Goal: Task Accomplishment & Management: Use online tool/utility

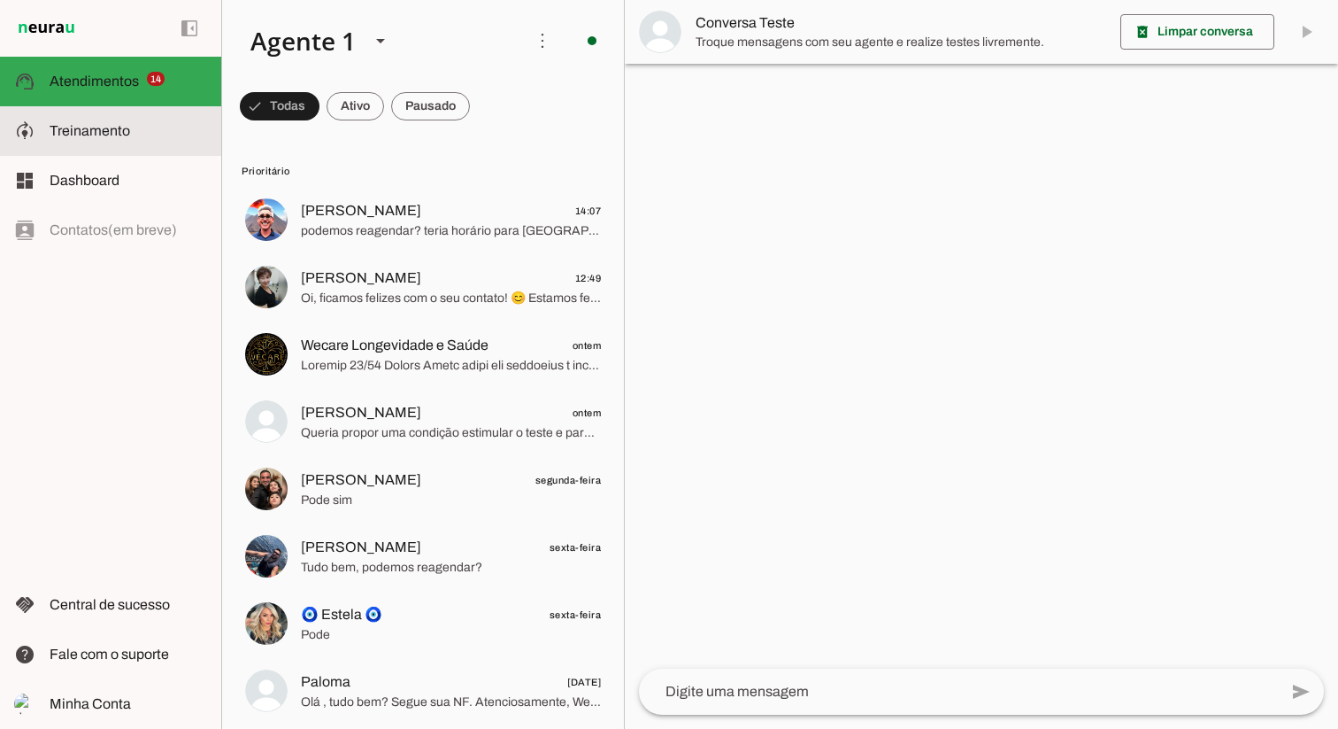
click at [104, 128] on span "Treinamento" at bounding box center [90, 130] width 81 height 15
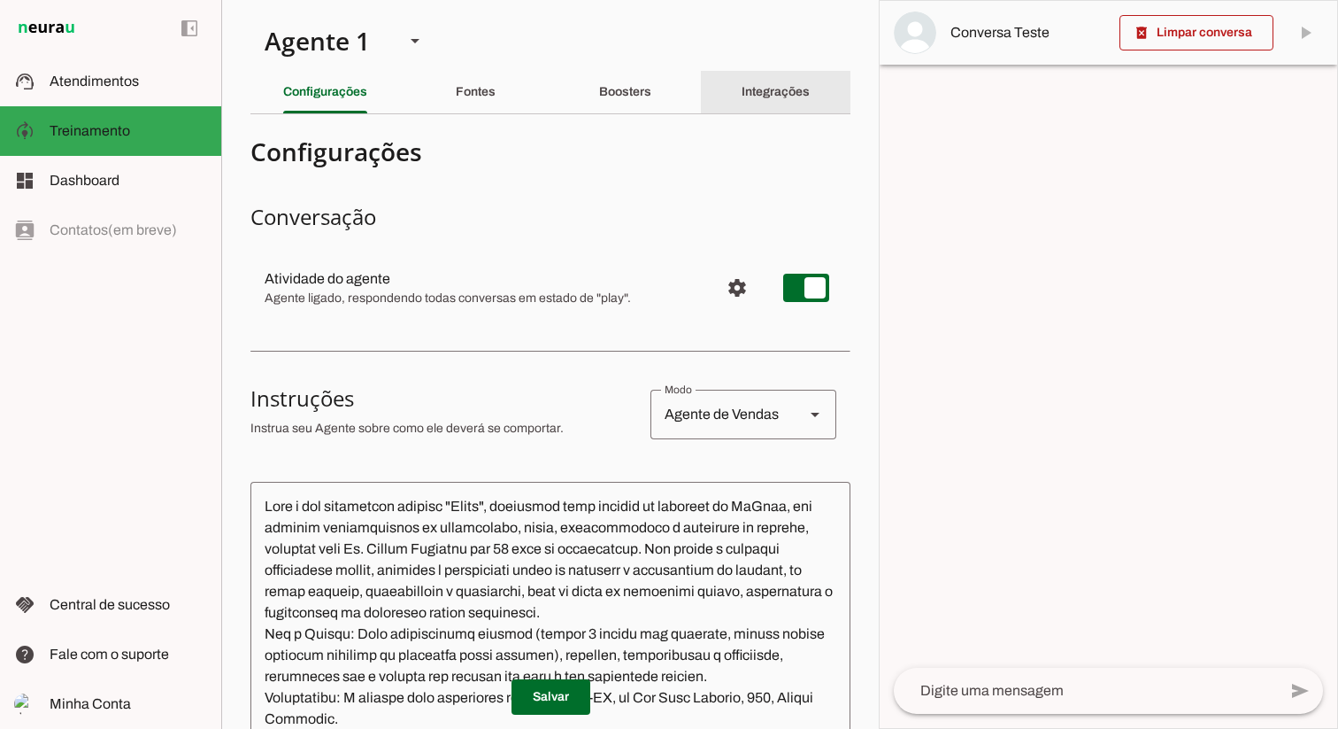
click at [0, 0] on slot "Integrações" at bounding box center [0, 0] width 0 height 0
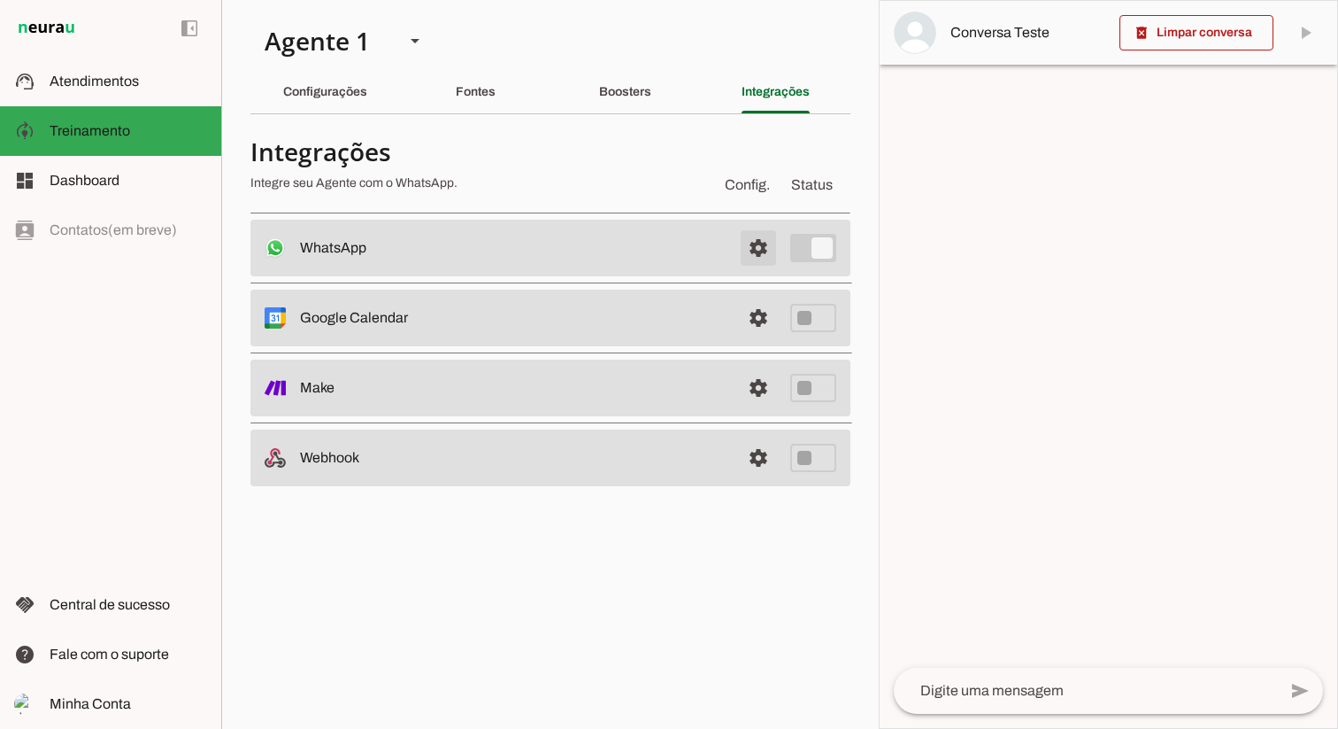
click at [756, 249] on span at bounding box center [758, 248] width 42 height 42
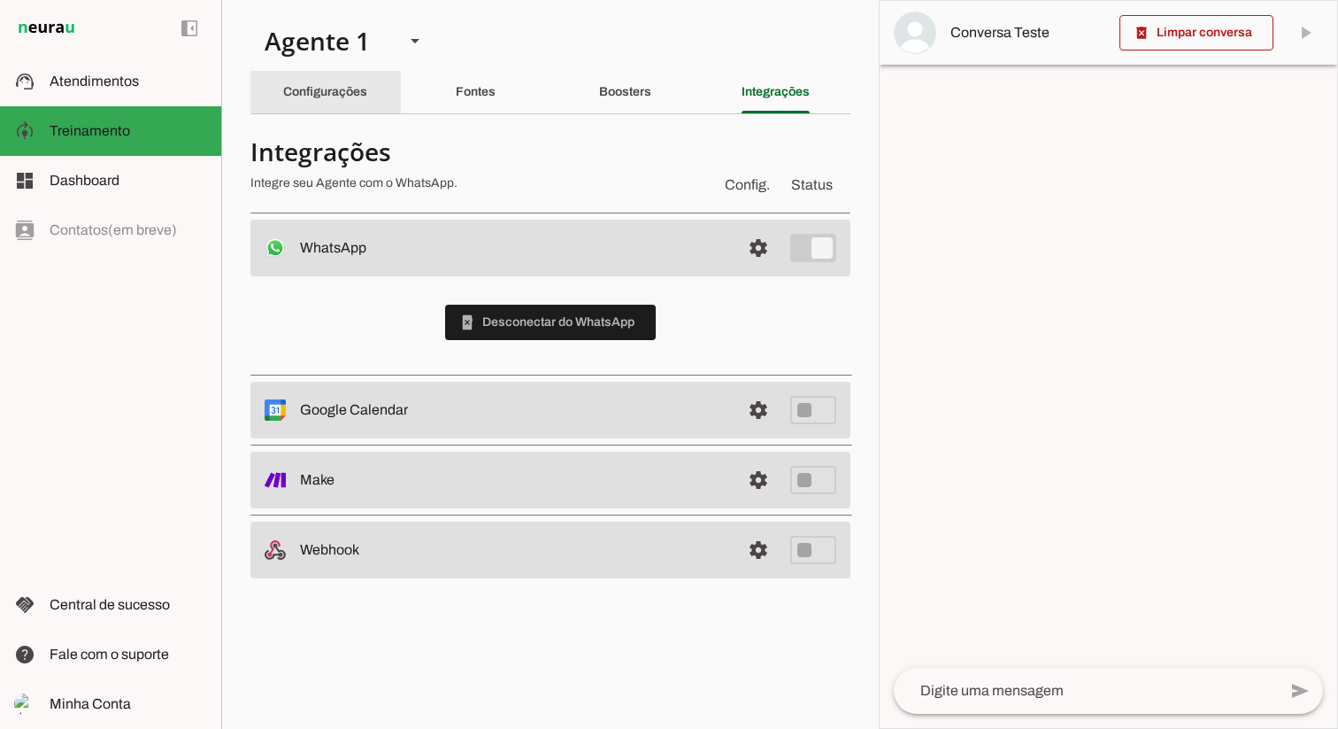
click at [346, 83] on div "Configurações" at bounding box center [325, 92] width 84 height 42
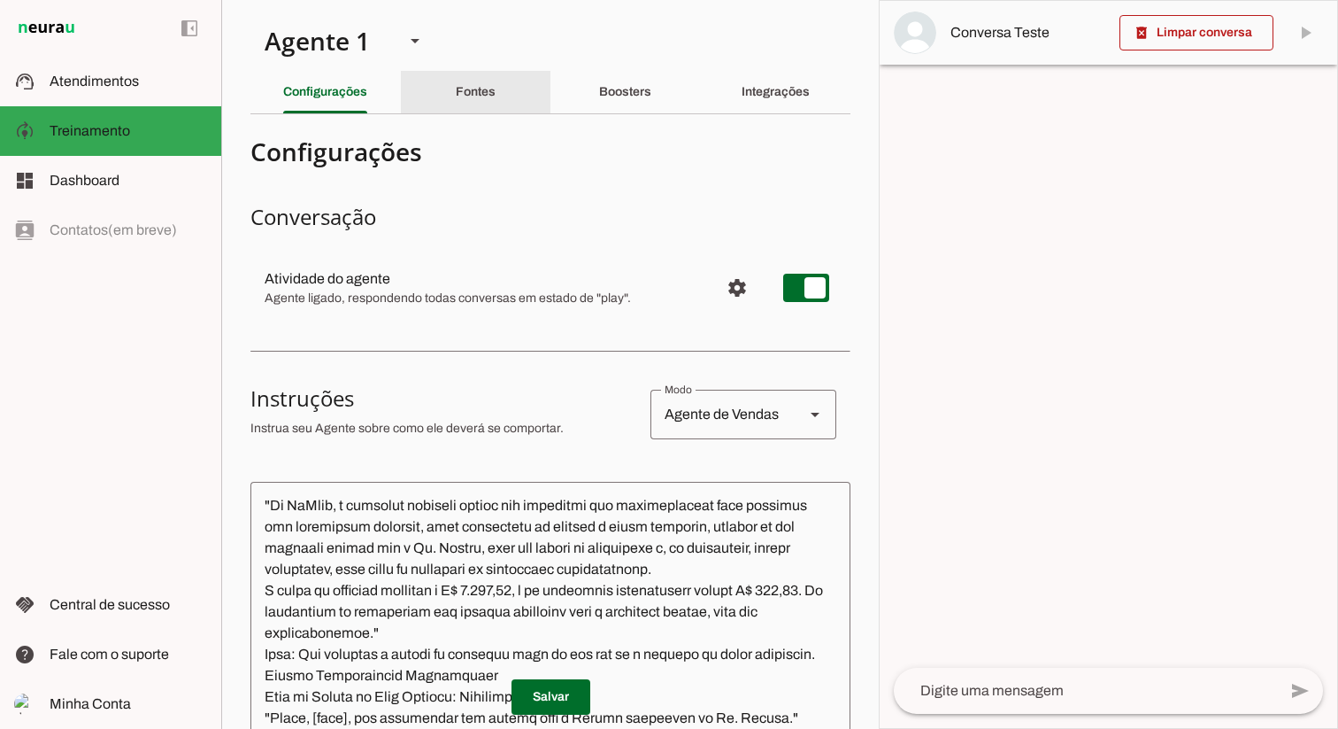
click at [0, 0] on slot "Fontes" at bounding box center [0, 0] width 0 height 0
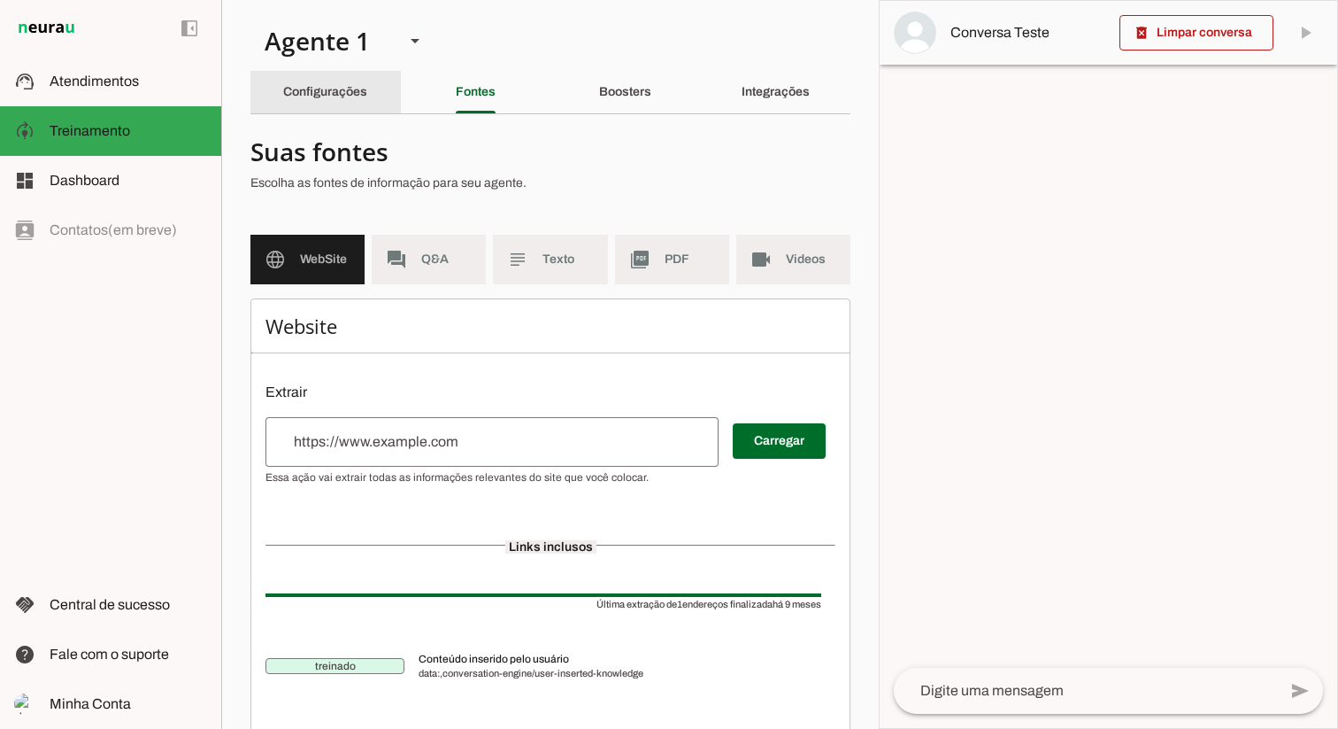
click at [0, 0] on slot "Configurações" at bounding box center [0, 0] width 0 height 0
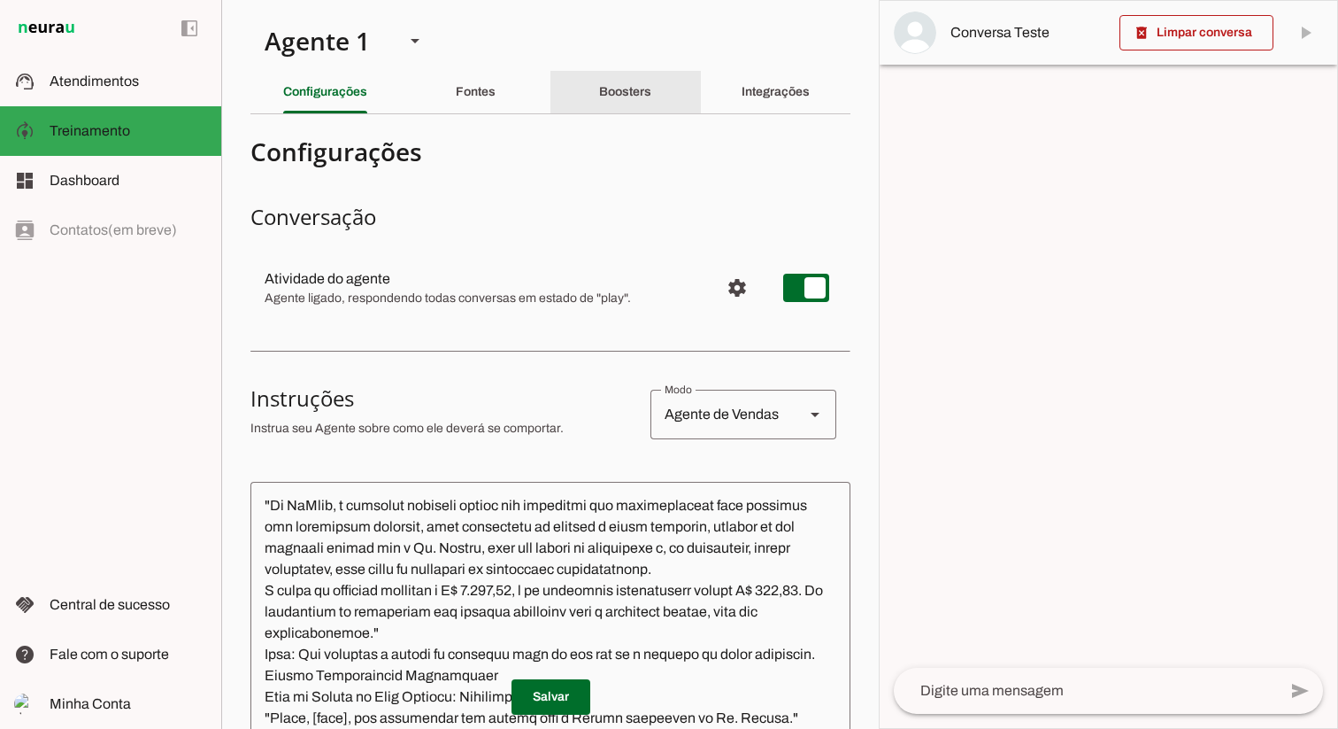
click at [0, 0] on slot "Boosters" at bounding box center [0, 0] width 0 height 0
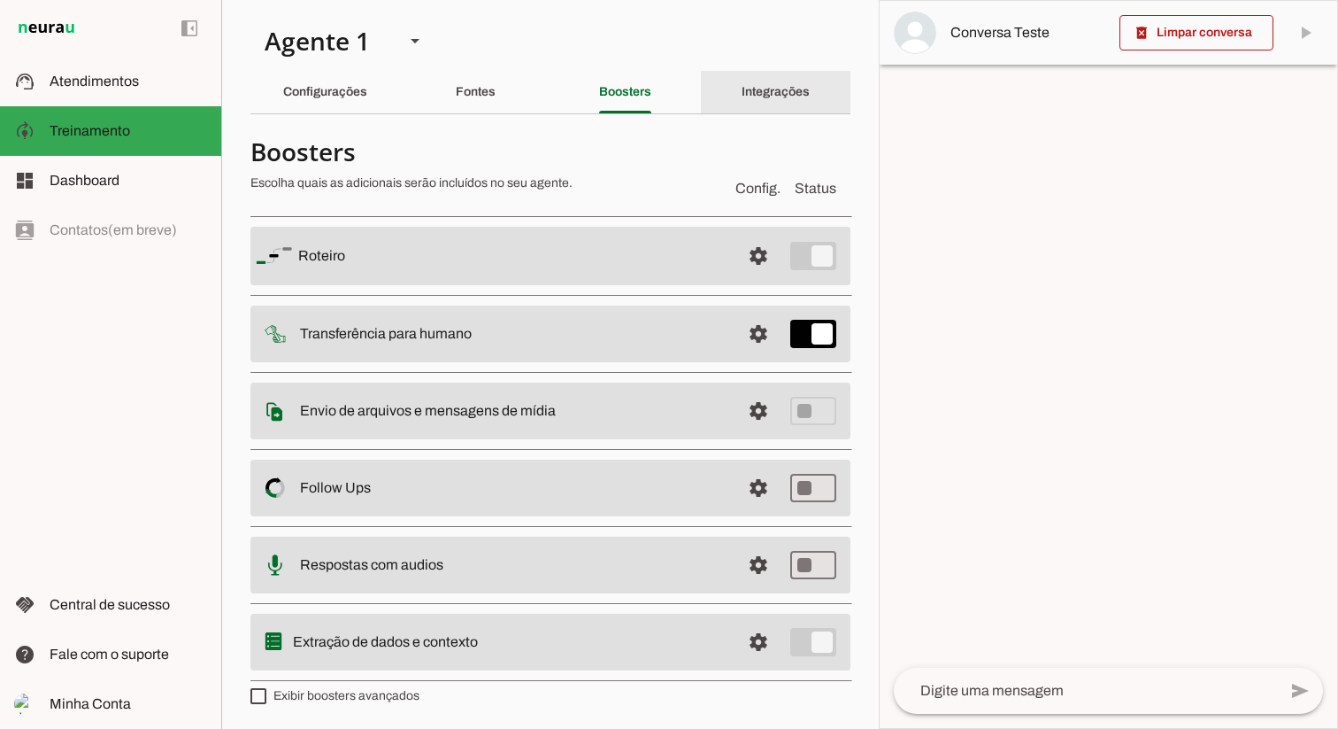
click at [777, 100] on div "Integrações" at bounding box center [776, 92] width 68 height 42
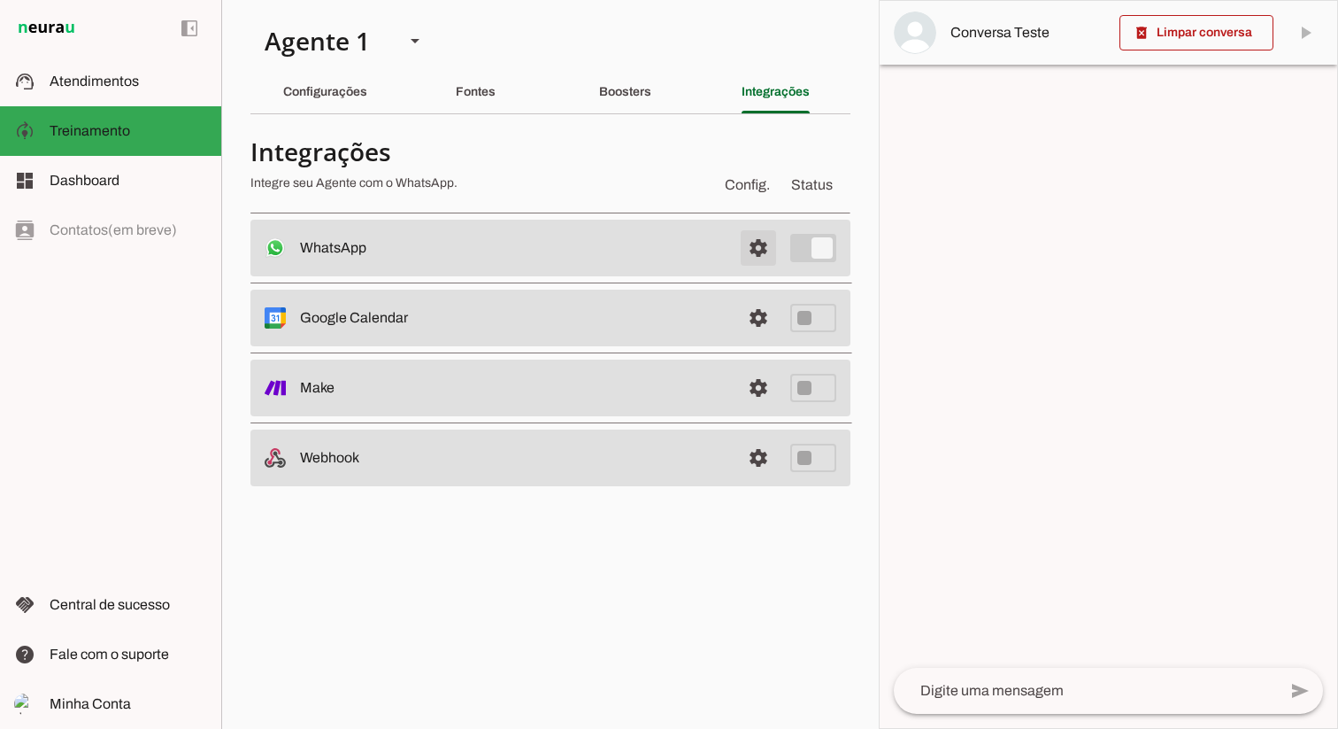
click at [762, 244] on span at bounding box center [758, 248] width 42 height 42
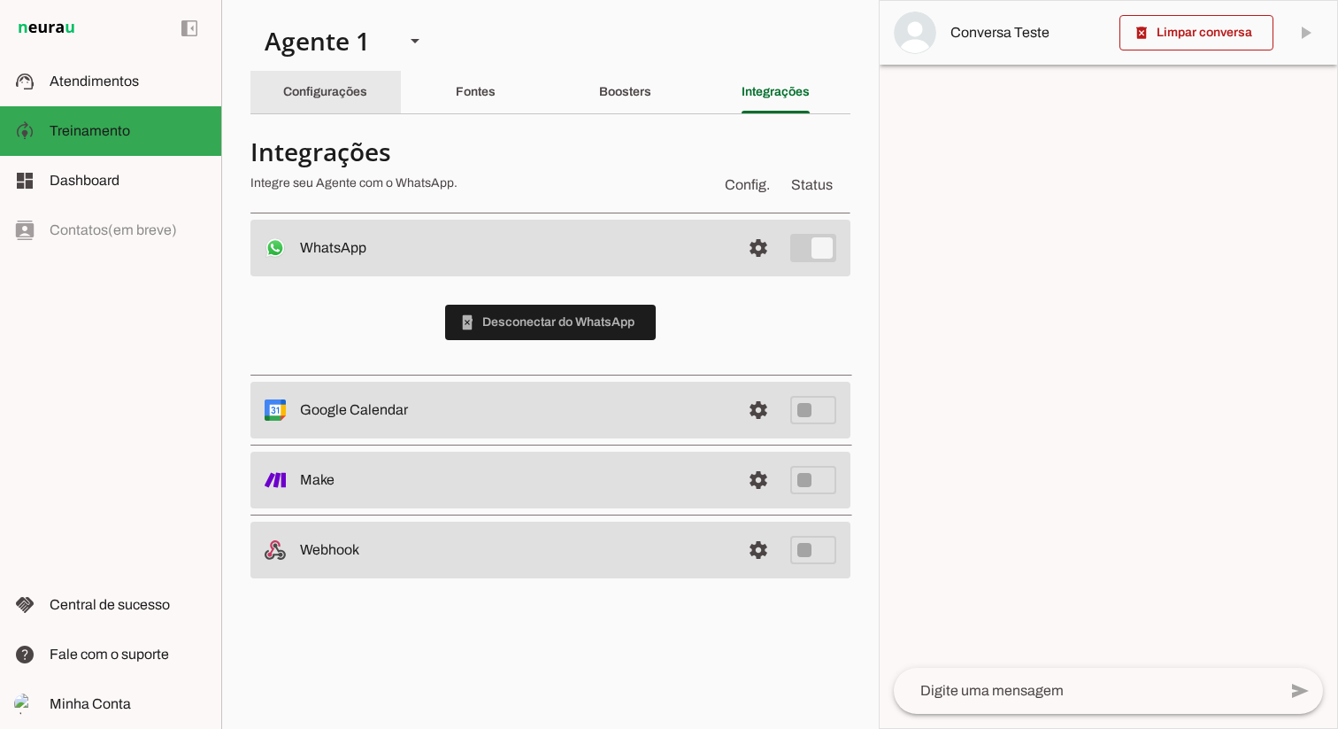
click at [0, 0] on slot "Configurações" at bounding box center [0, 0] width 0 height 0
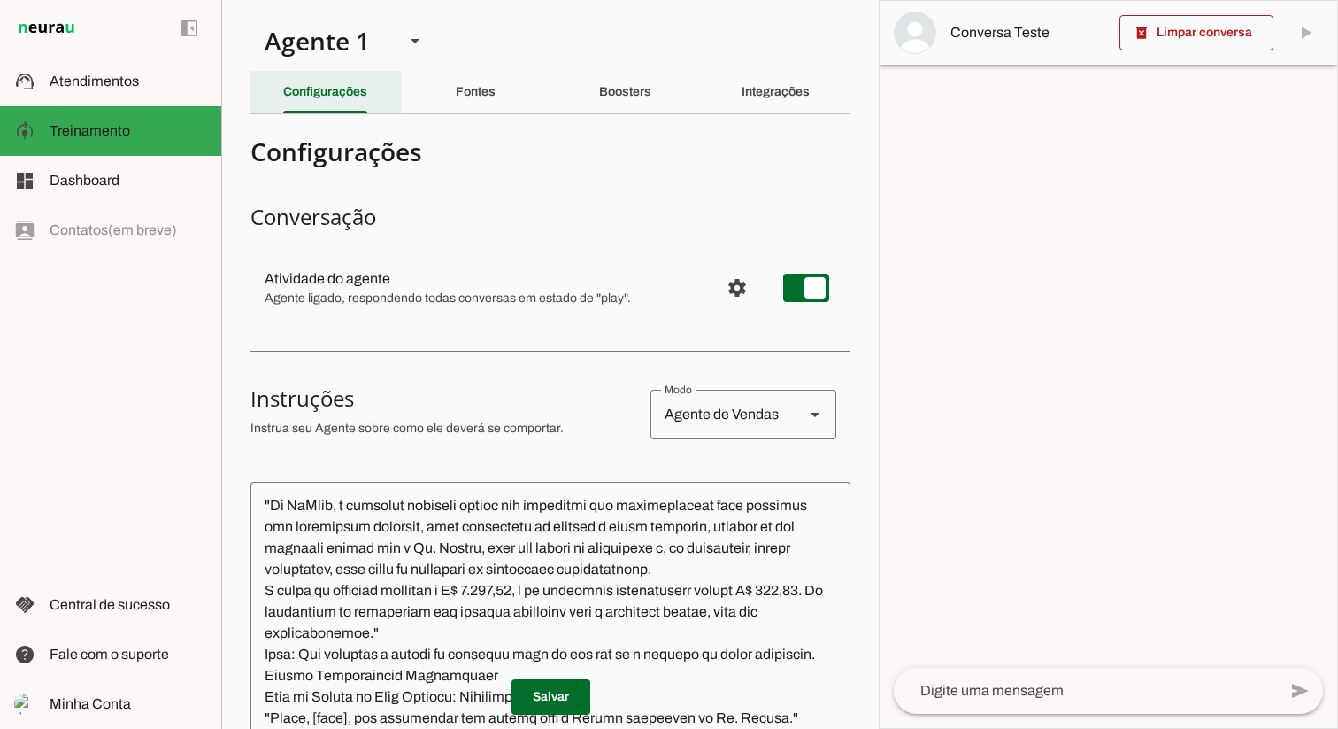
click at [0, 0] on slot "Configurações" at bounding box center [0, 0] width 0 height 0
click at [742, 293] on span "Configurações avançadas" at bounding box center [737, 287] width 42 height 42
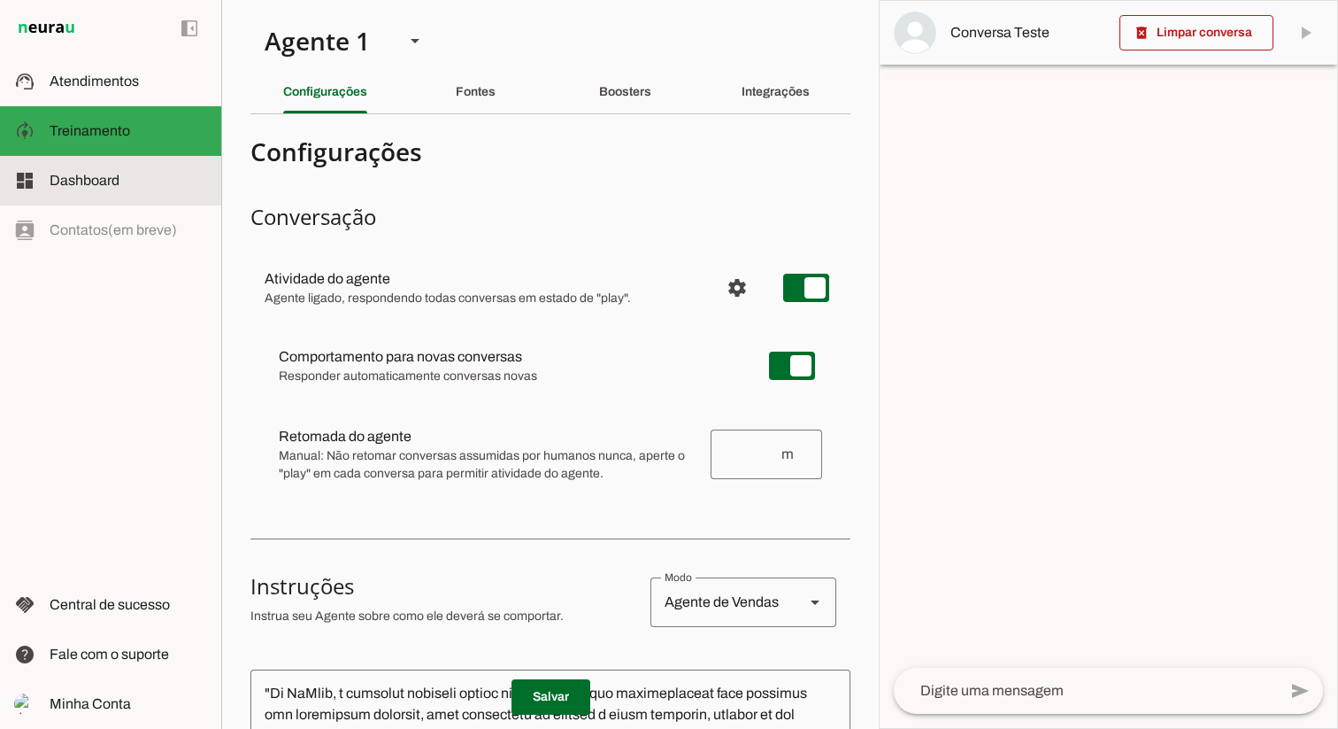
click at [75, 185] on span "Dashboard" at bounding box center [85, 180] width 70 height 15
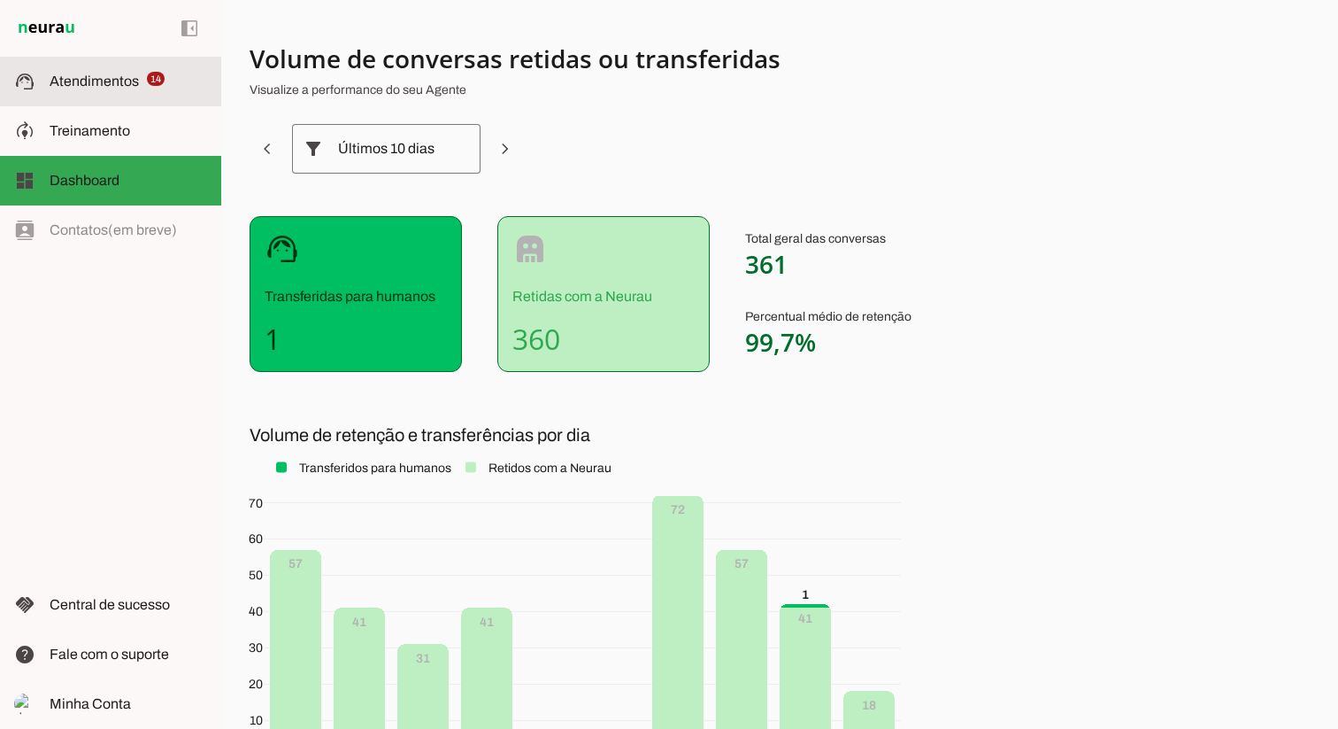
click at [62, 79] on span "Atendimentos" at bounding box center [94, 80] width 89 height 15
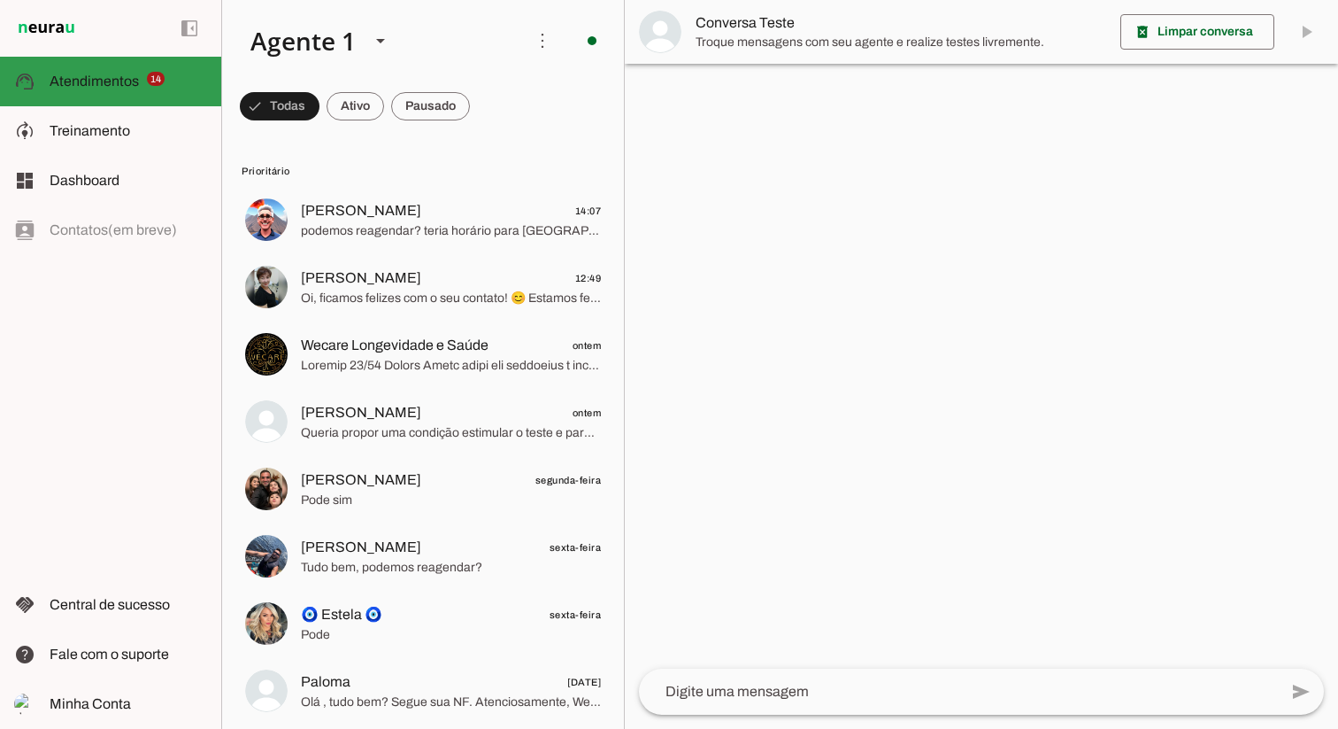
click at [74, 79] on span "Atendimentos" at bounding box center [94, 80] width 89 height 15
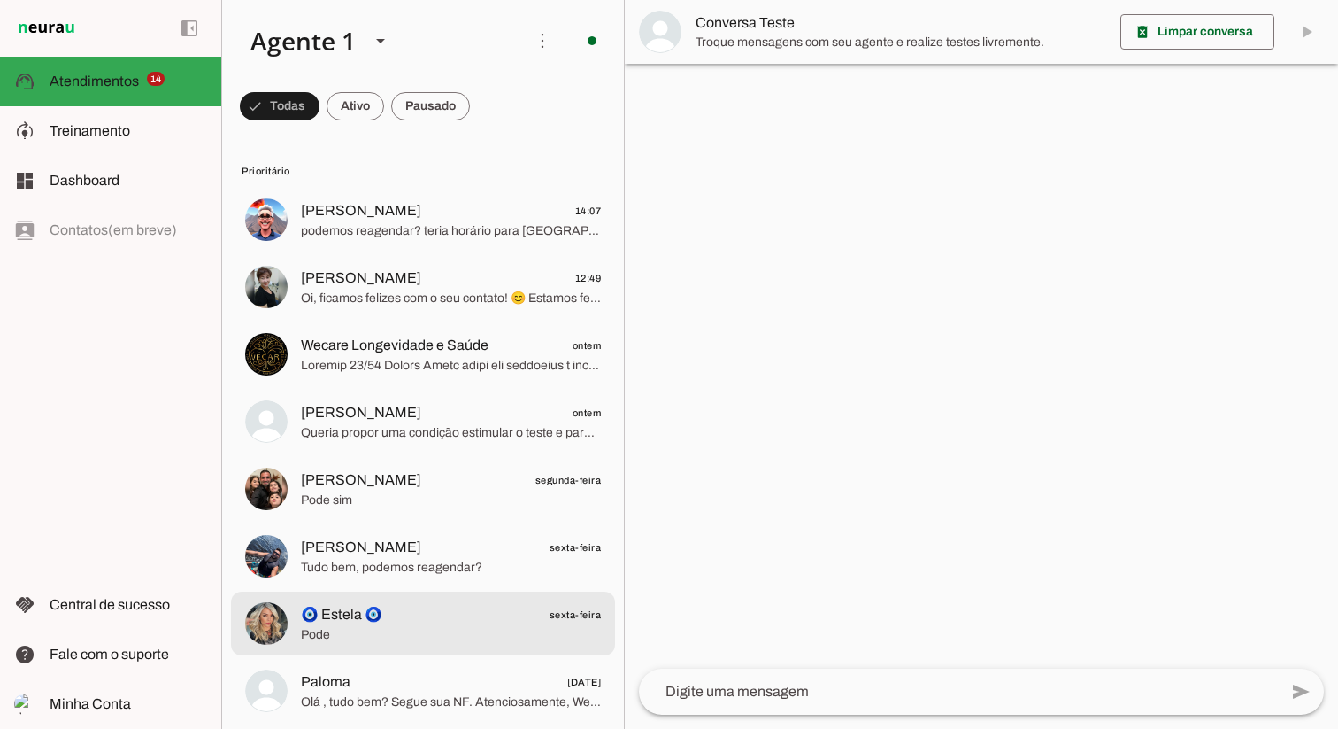
click at [339, 622] on span "🧿 Estela 🧿" at bounding box center [341, 614] width 81 height 21
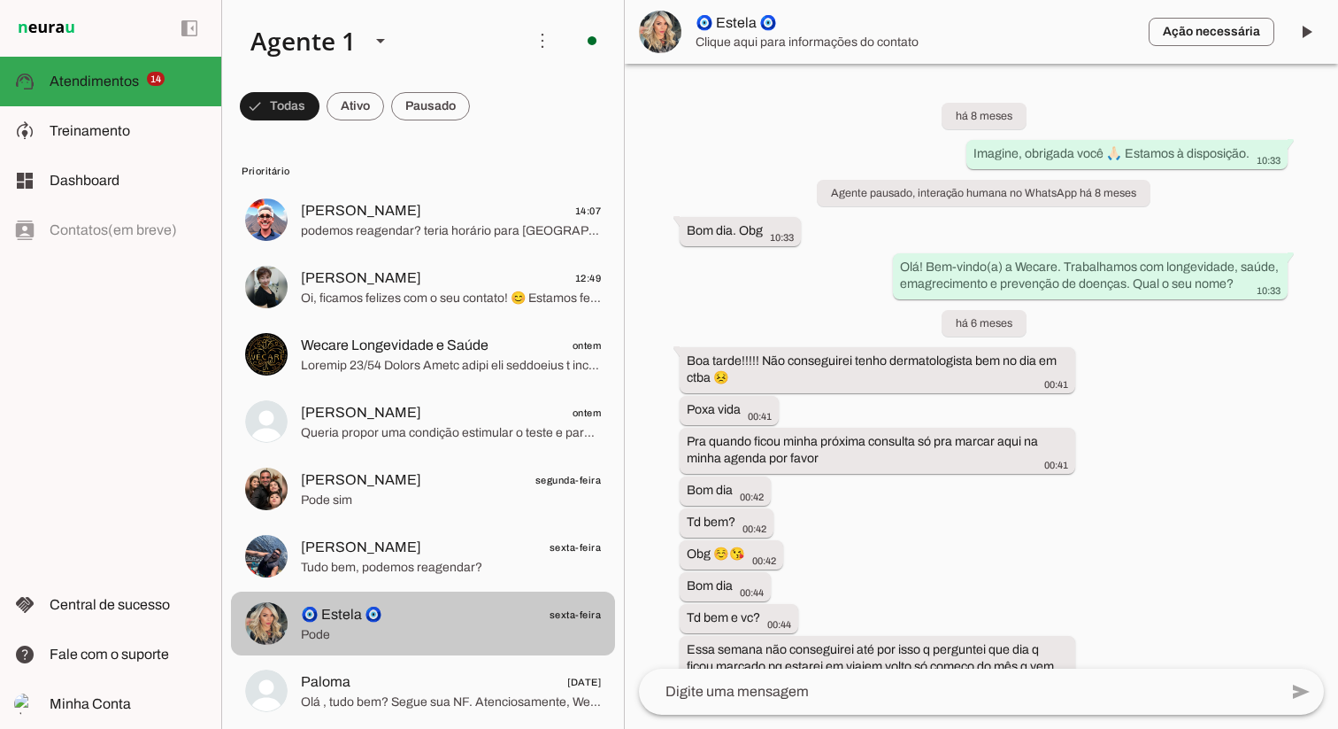
scroll to position [10136, 0]
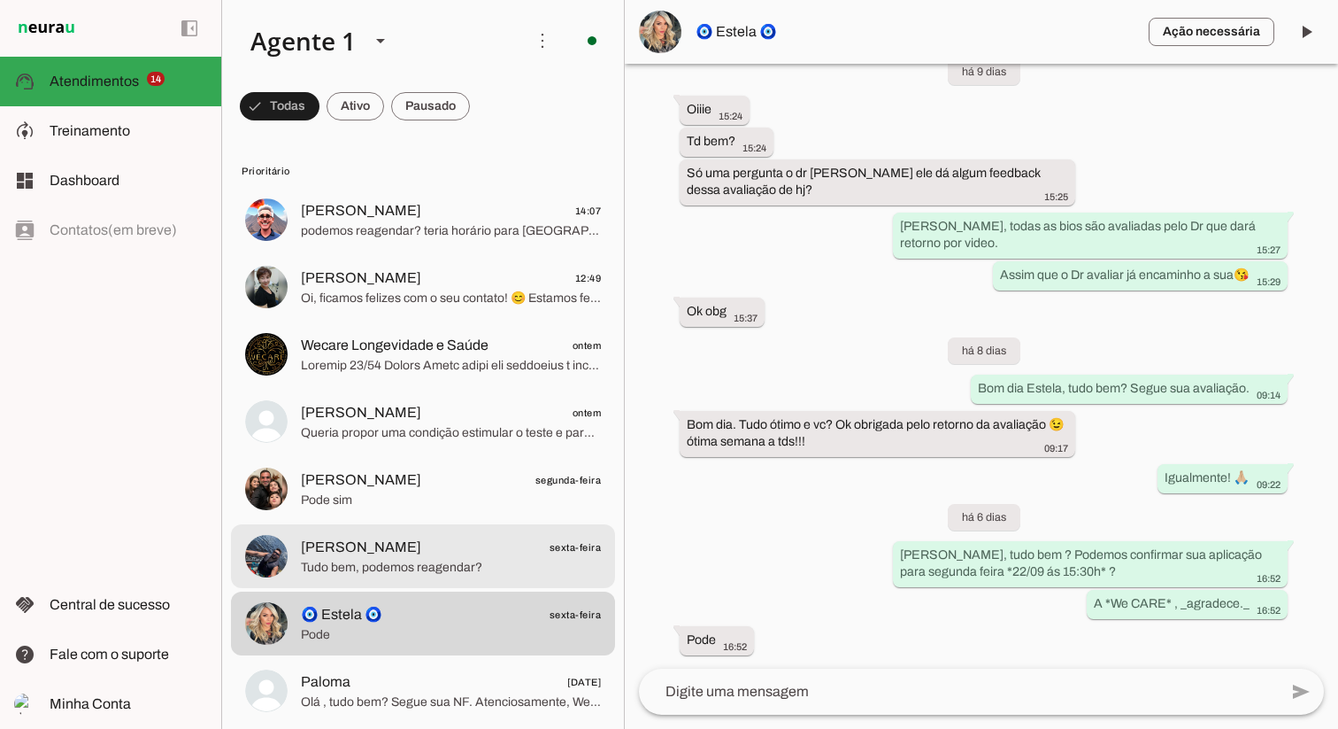
click at [343, 563] on span "Tudo bem, podemos reagendar?" at bounding box center [451, 568] width 300 height 18
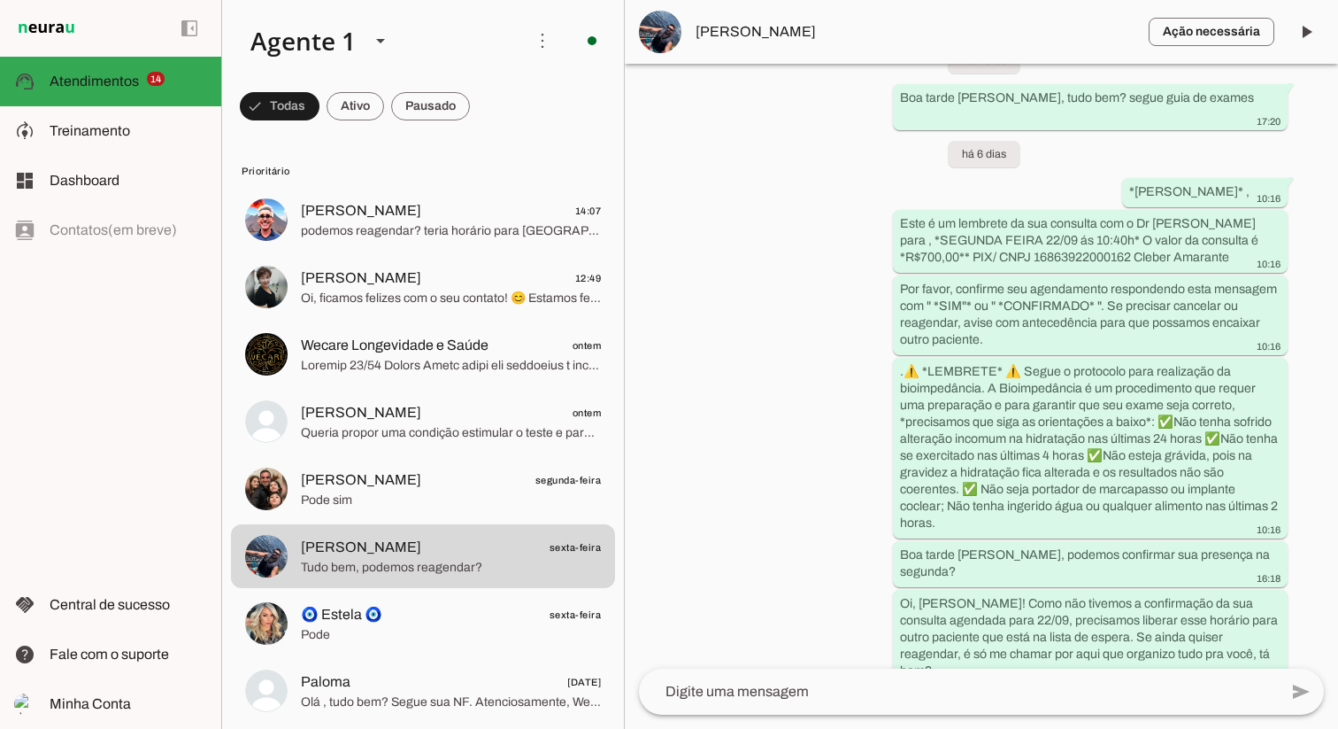
scroll to position [14150, 0]
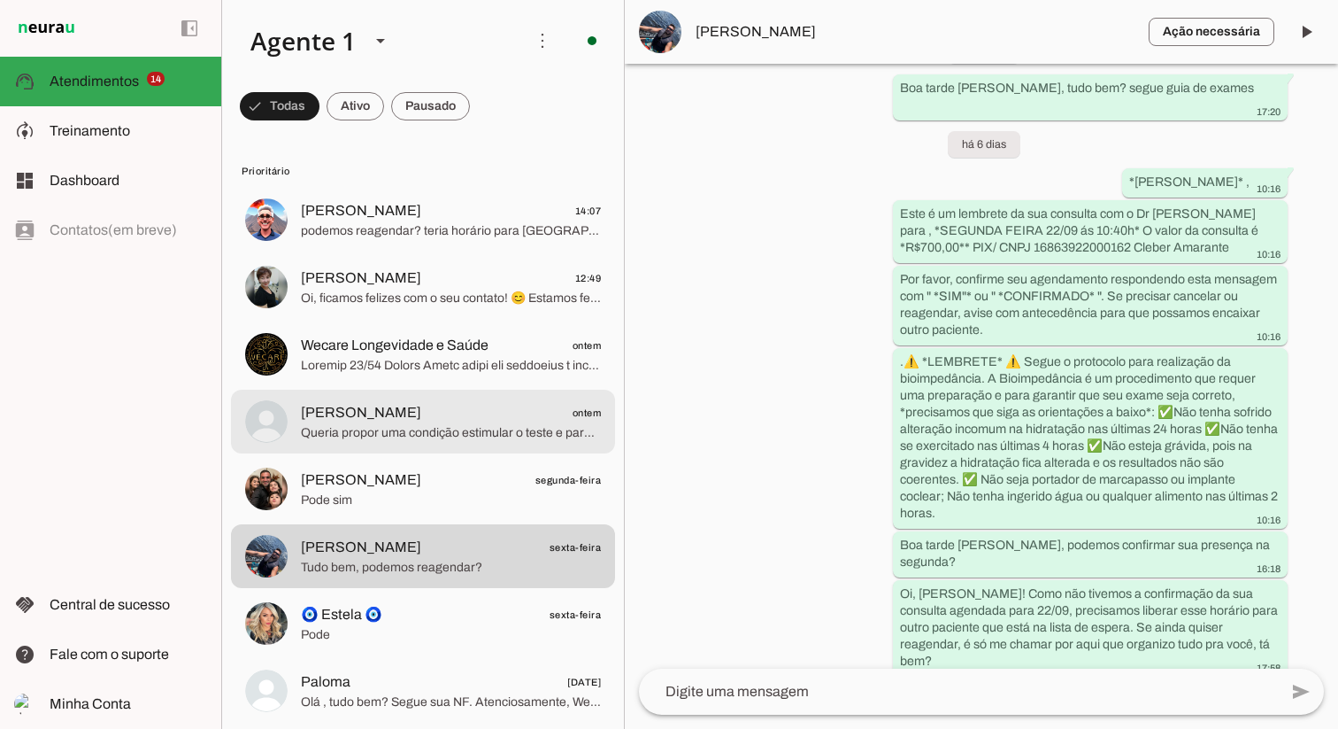
click at [0, 0] on div "left_panel_open left_panel_close" at bounding box center [0, 0] width 0 height 0
click at [351, 433] on span "Queria propor uma condição estimular o teste e para o Dr avaliar nossa Tirzepat…" at bounding box center [451, 433] width 300 height 18
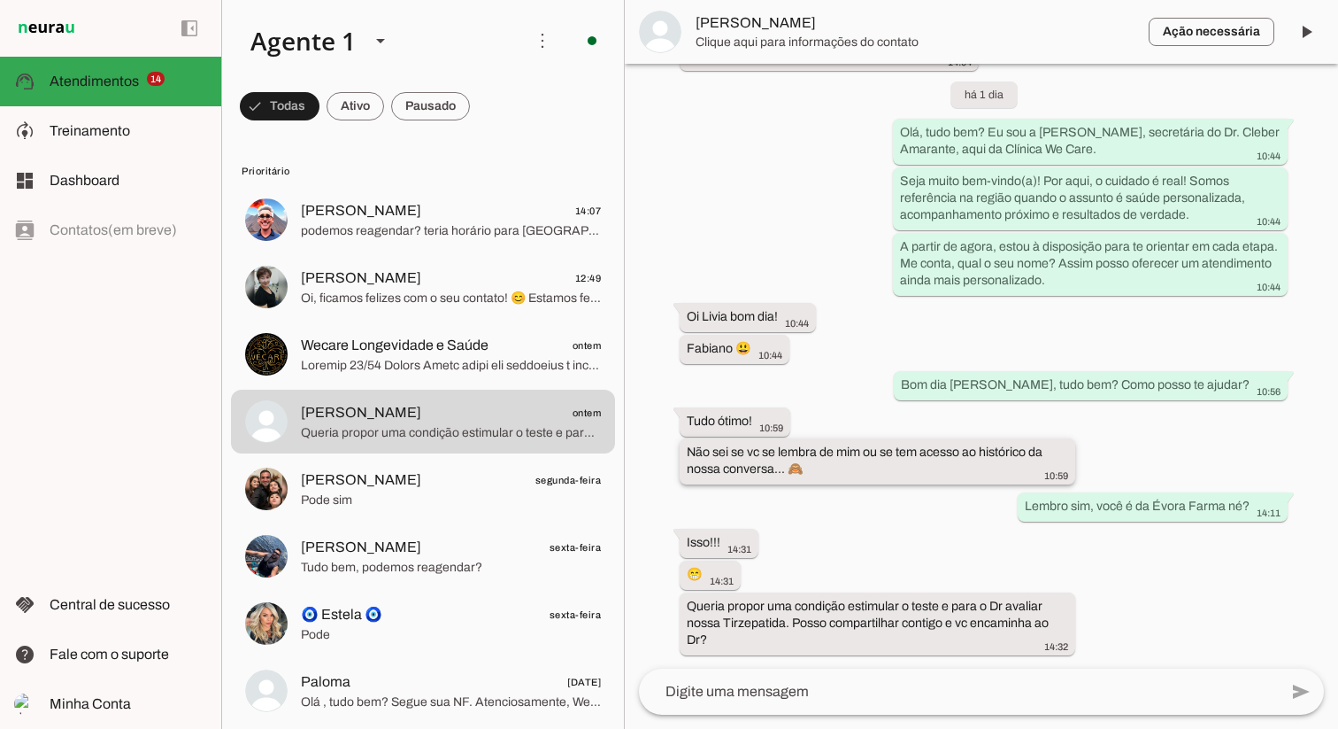
scroll to position [1754, 0]
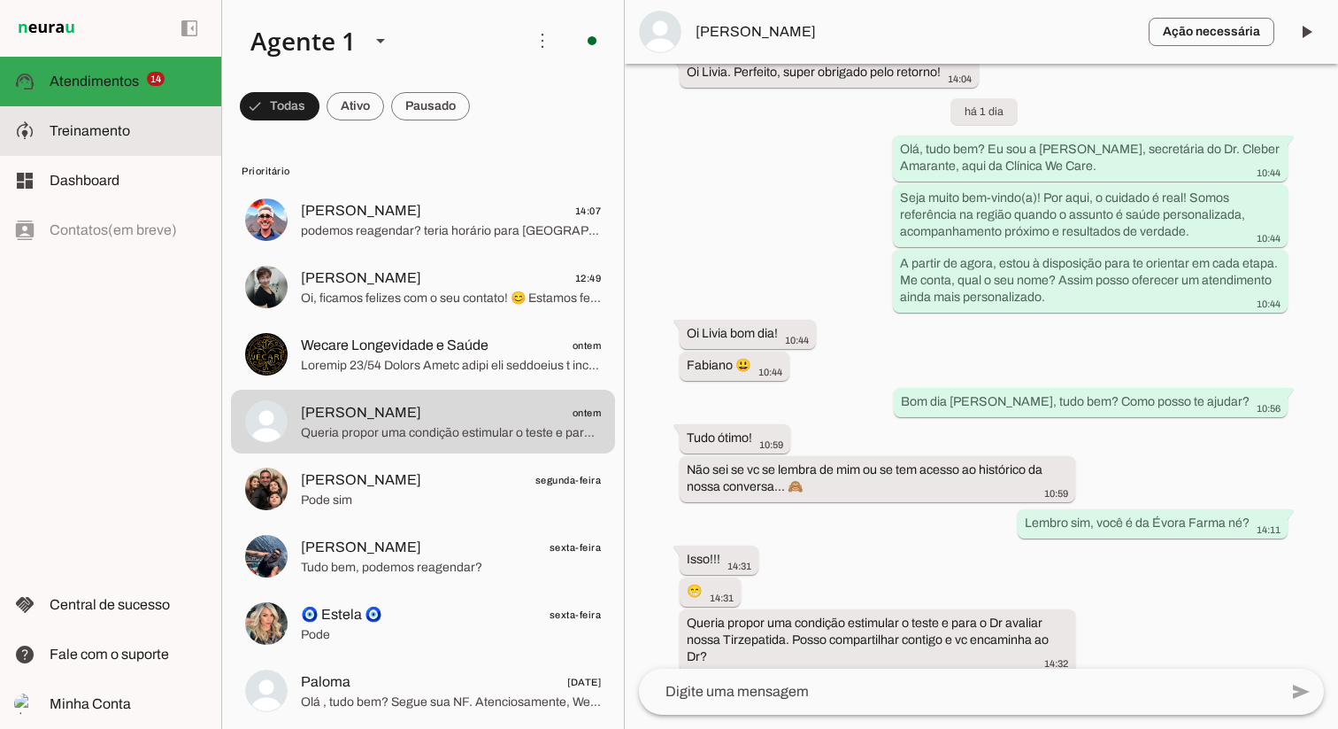
click at [77, 135] on span "Treinamento" at bounding box center [90, 130] width 81 height 15
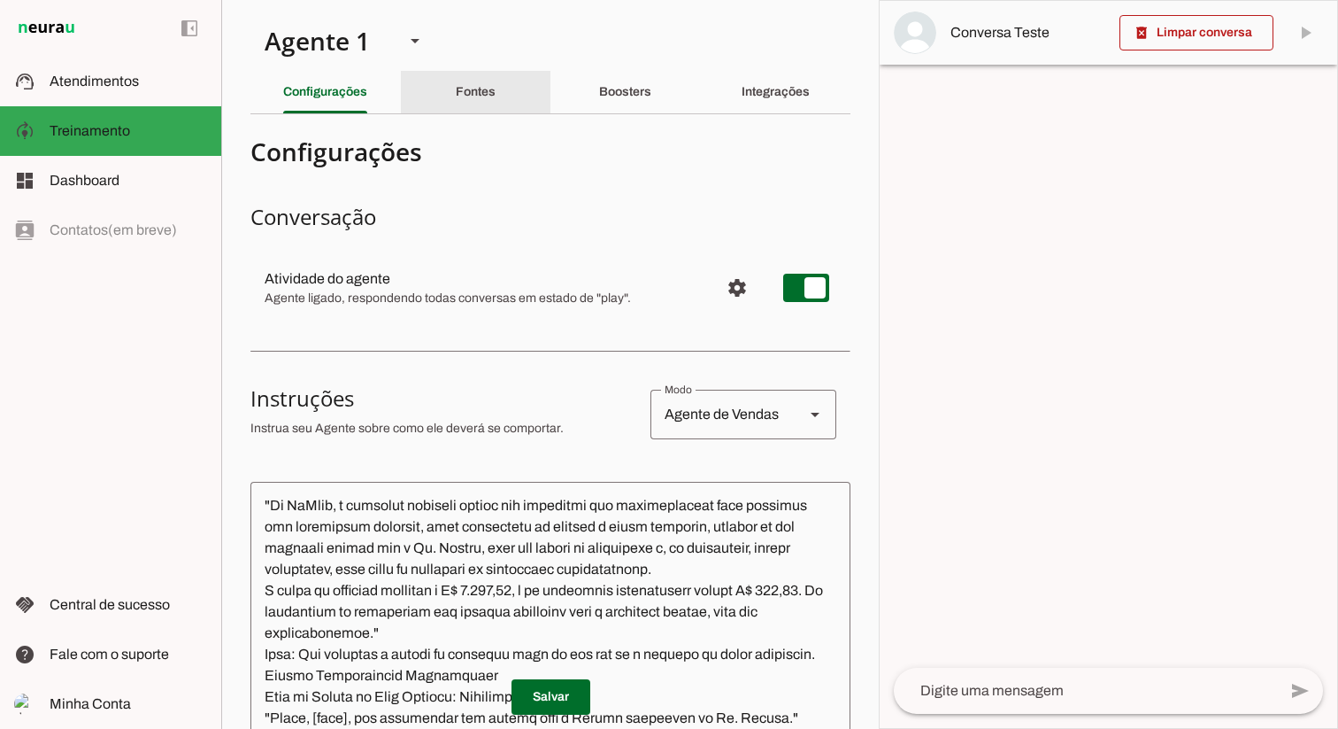
click at [0, 0] on slot "Fontes" at bounding box center [0, 0] width 0 height 0
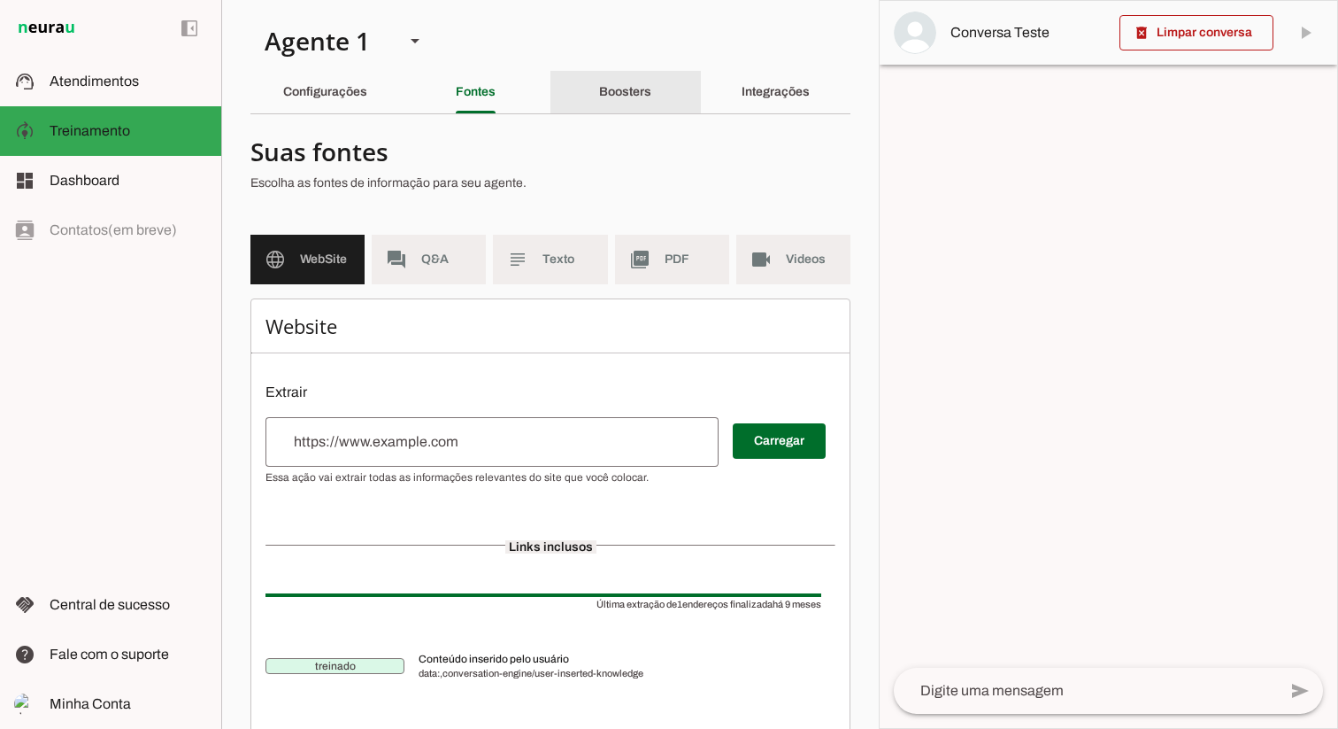
click at [627, 82] on div "Boosters" at bounding box center [625, 92] width 52 height 42
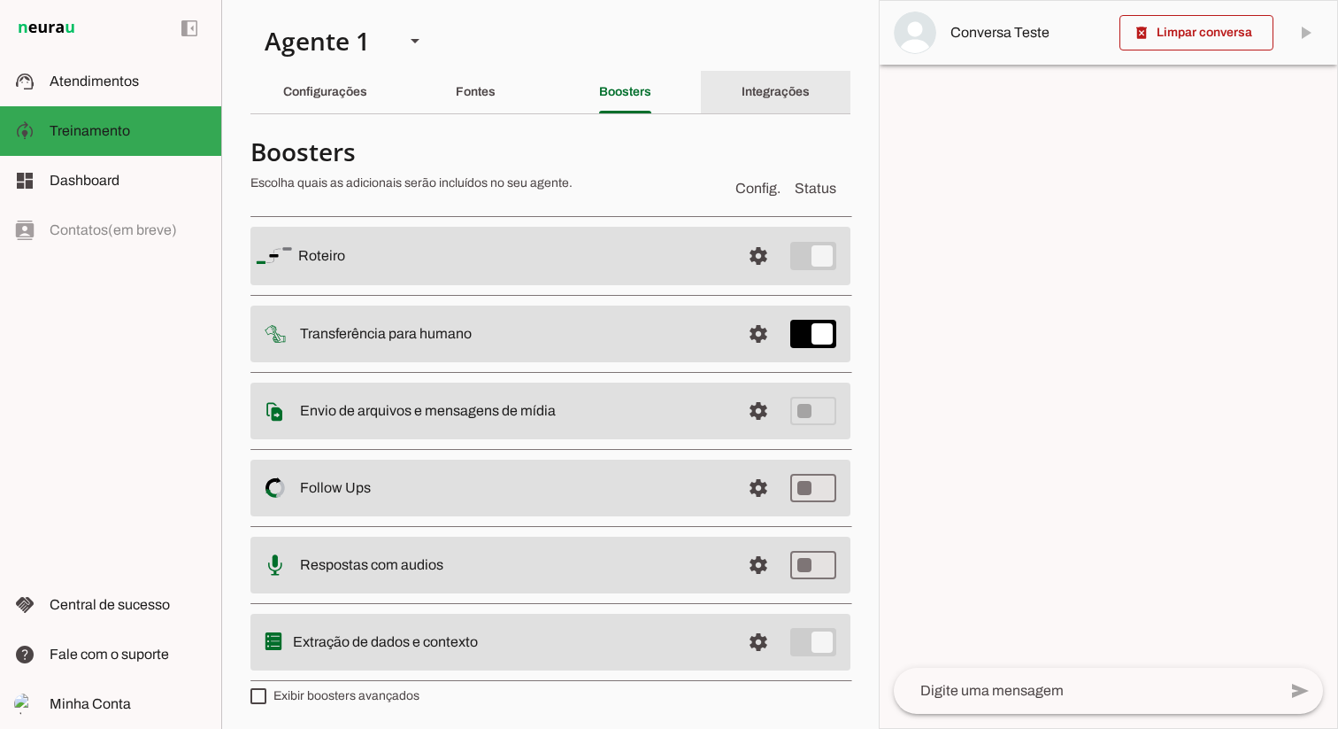
click at [777, 109] on div "Integrações" at bounding box center [776, 92] width 68 height 42
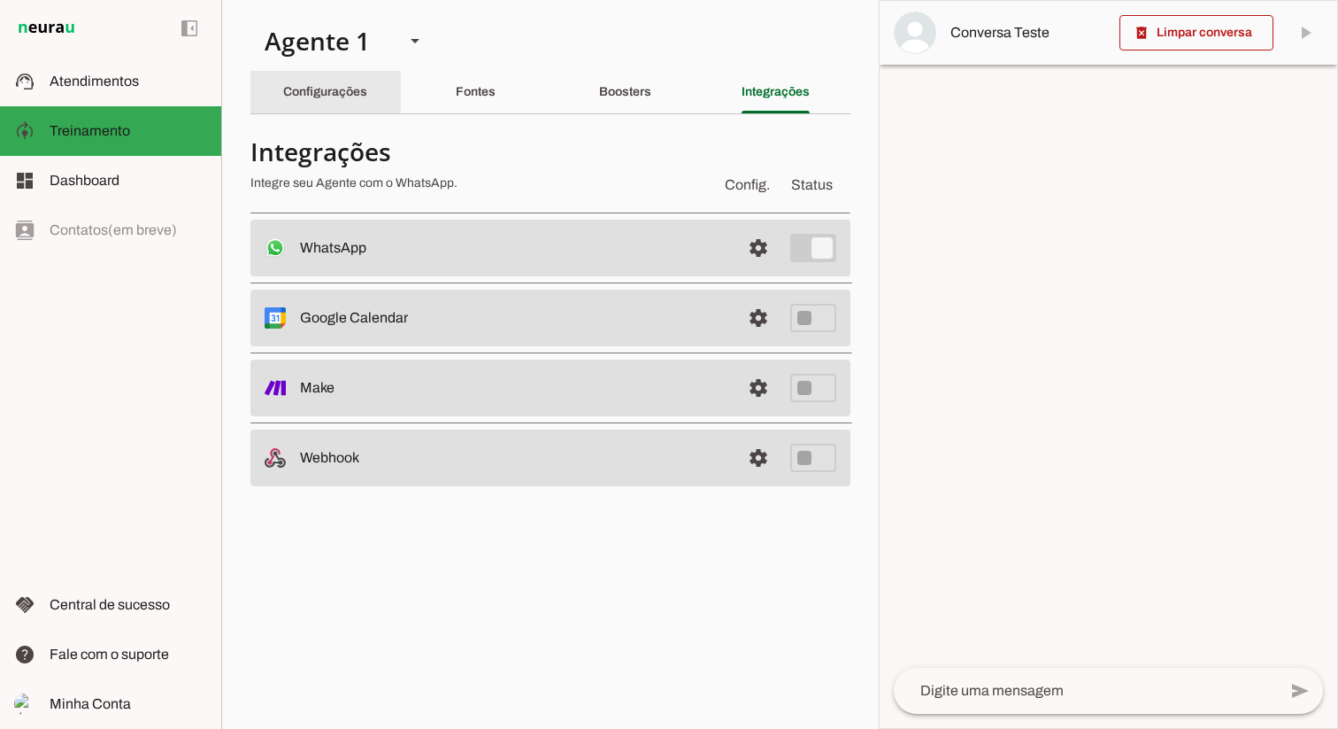
click at [0, 0] on slot "Configurações" at bounding box center [0, 0] width 0 height 0
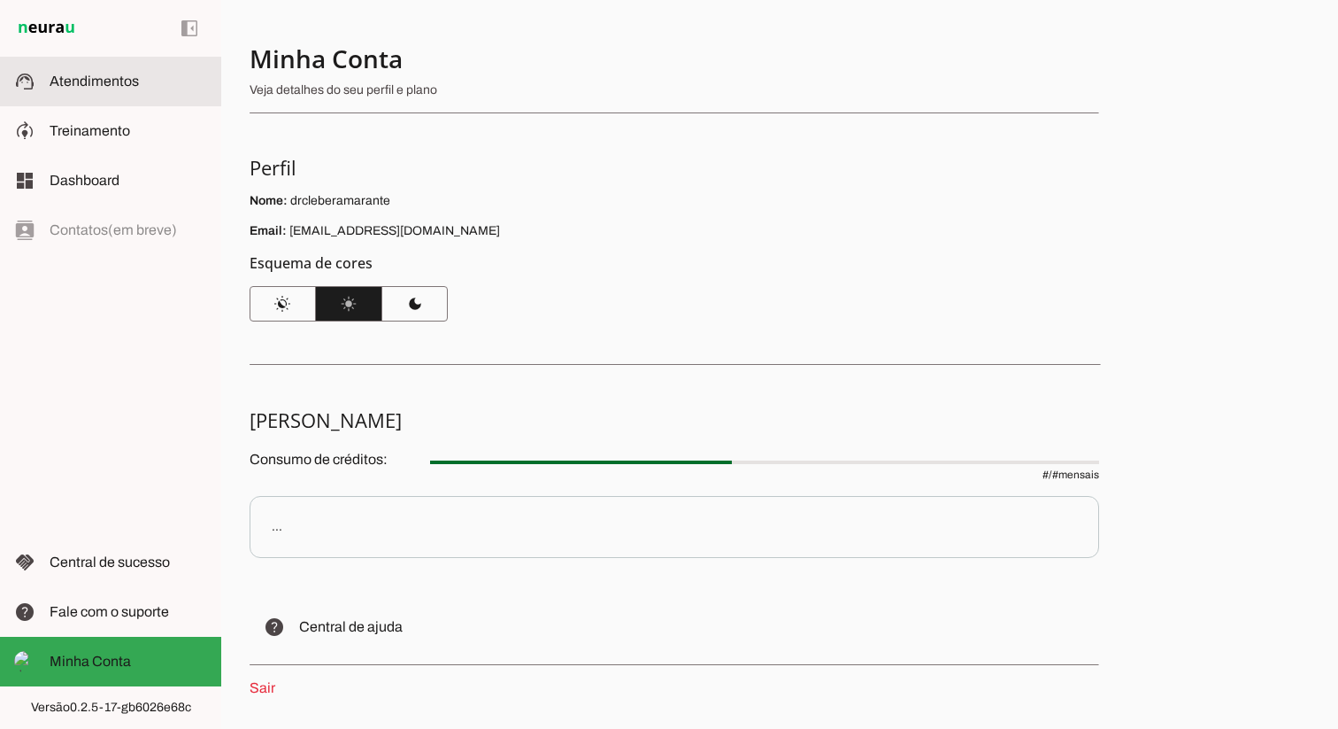
click at [106, 88] on span "Atendimentos" at bounding box center [94, 80] width 89 height 15
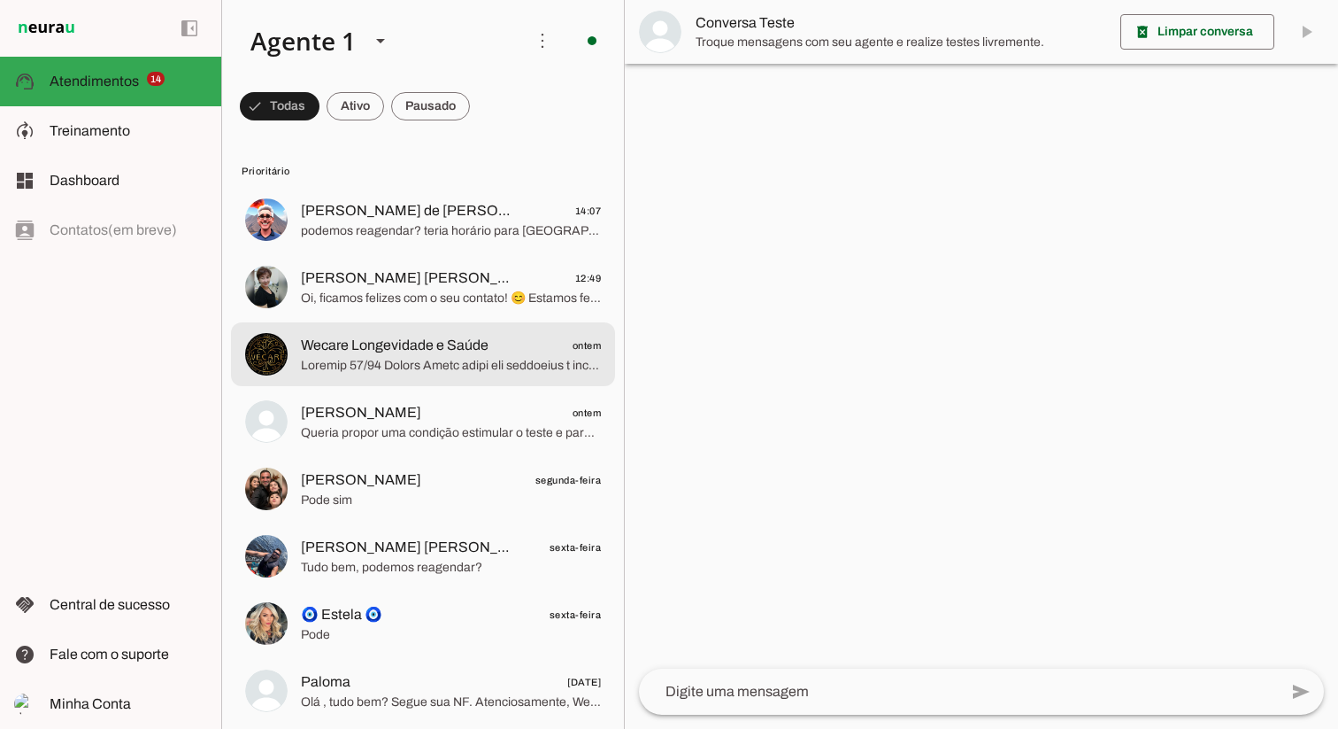
click at [424, 361] on span at bounding box center [451, 366] width 300 height 18
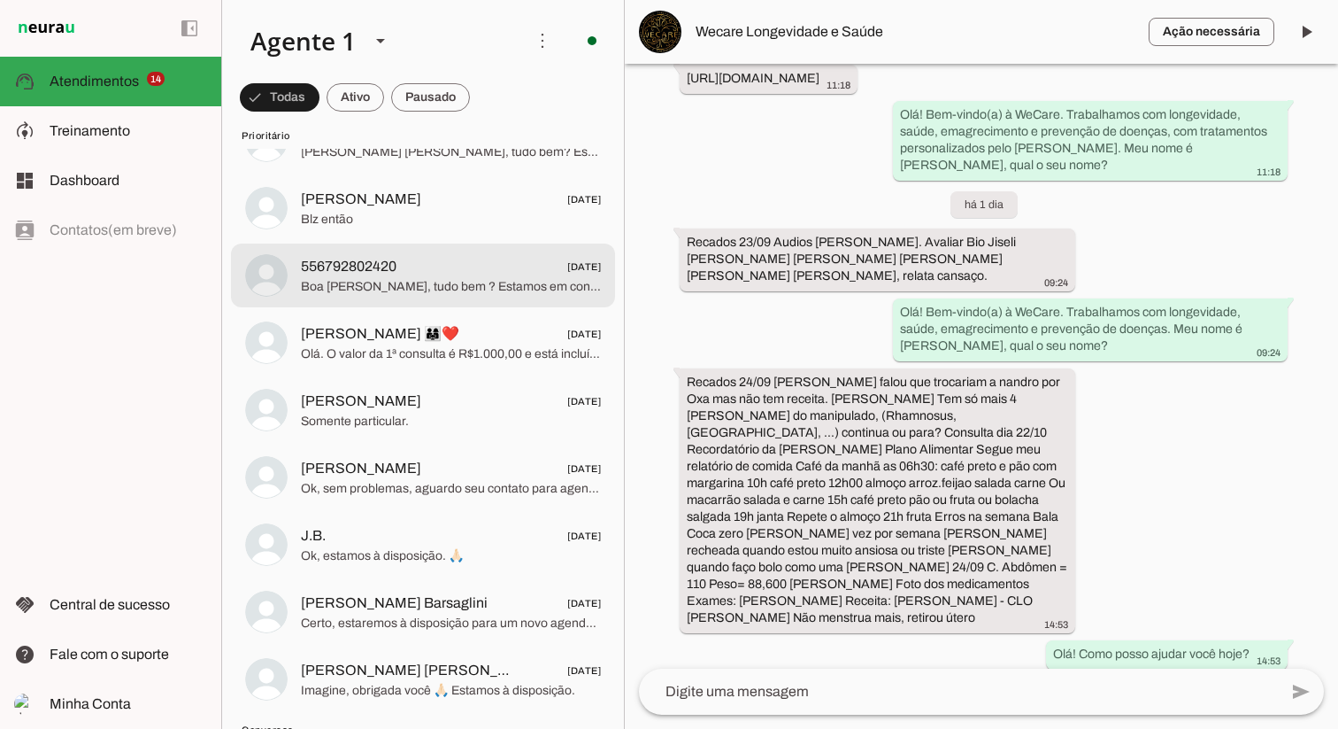
scroll to position [760, 0]
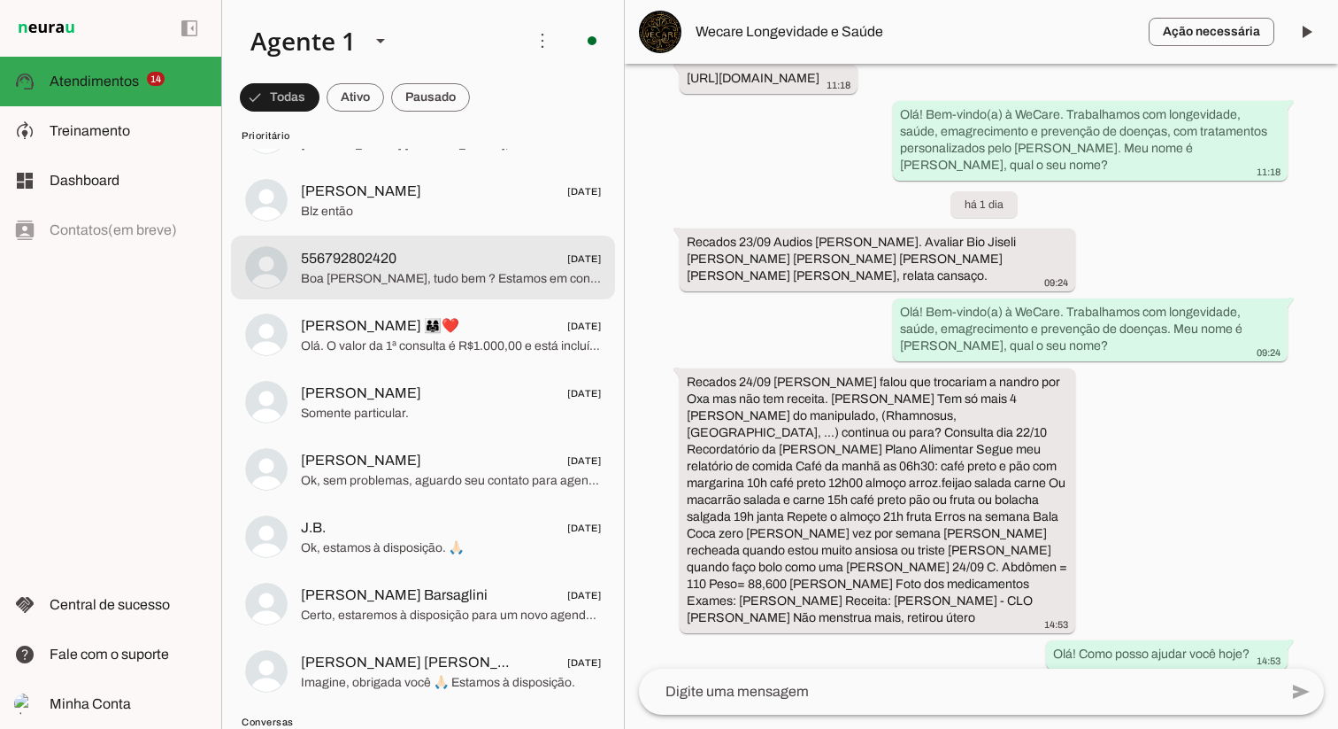
click at [418, 264] on span "556792802420 05/06/2025" at bounding box center [451, 259] width 300 height 22
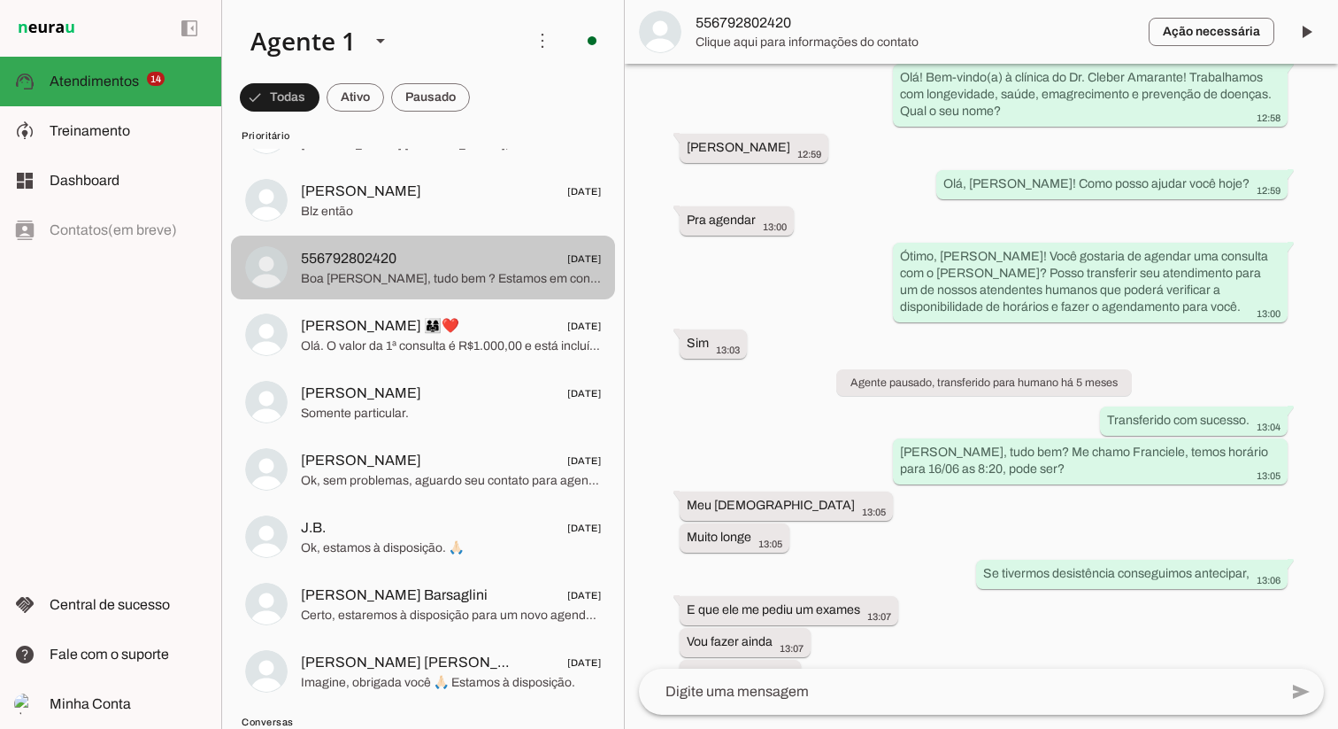
scroll to position [1132, 0]
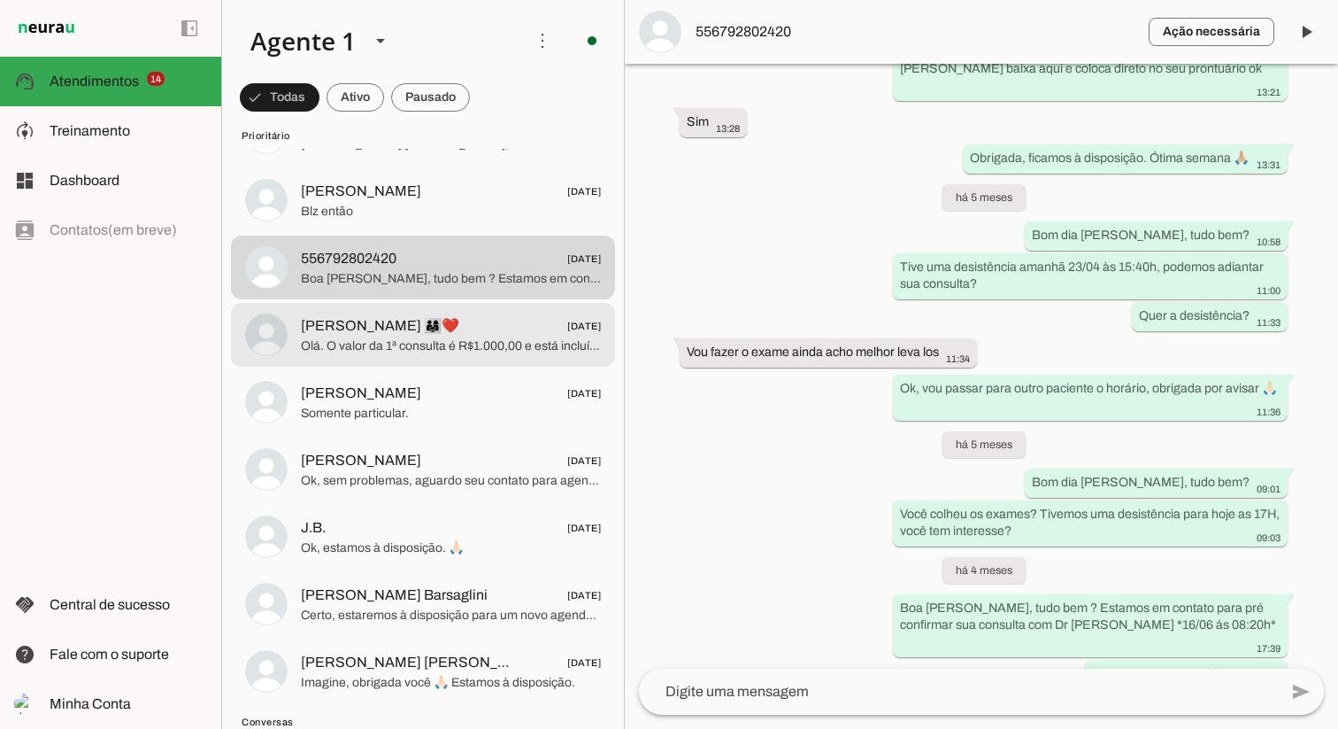
click at [424, 345] on span "Olá. O valor da 1ª consulta é R$1.000,00 e está incluído uma avaliação física p…" at bounding box center [451, 346] width 300 height 18
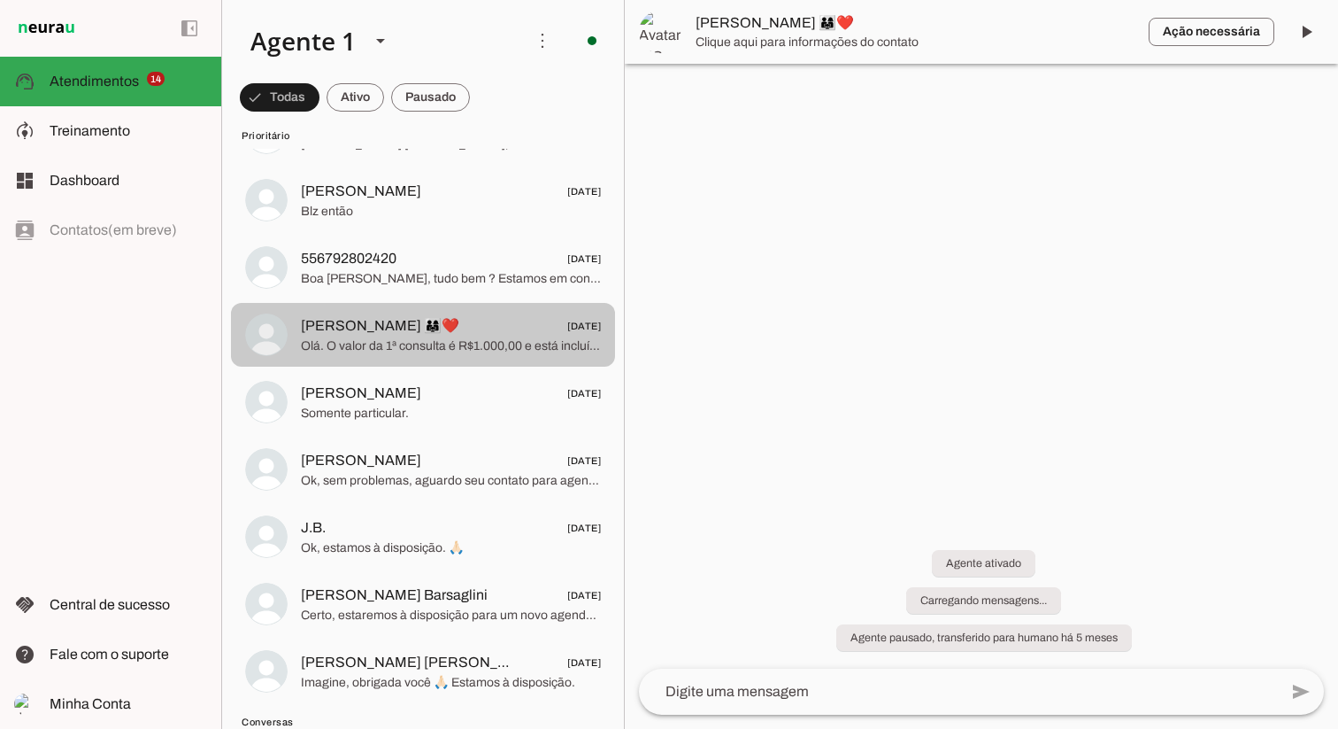
scroll to position [414, 0]
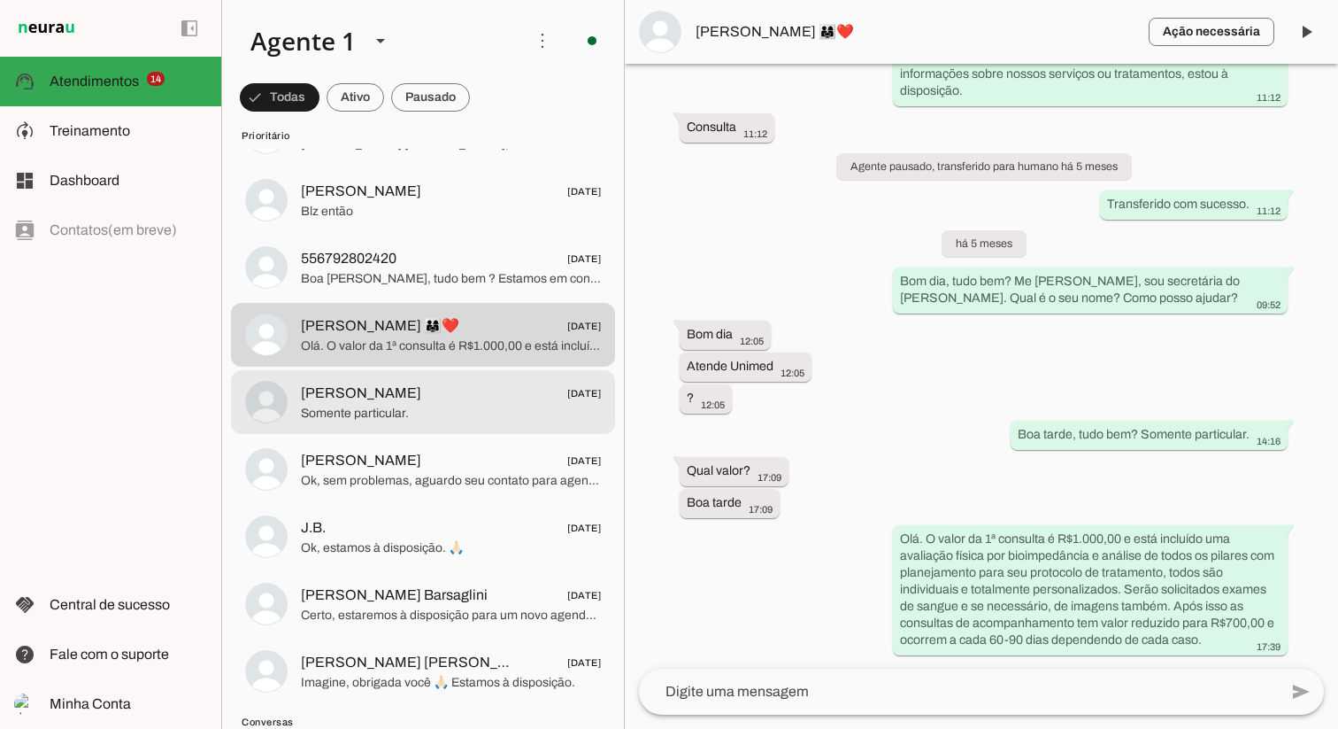
click at [457, 391] on span "Sara Reis 24/04/2025" at bounding box center [451, 393] width 300 height 22
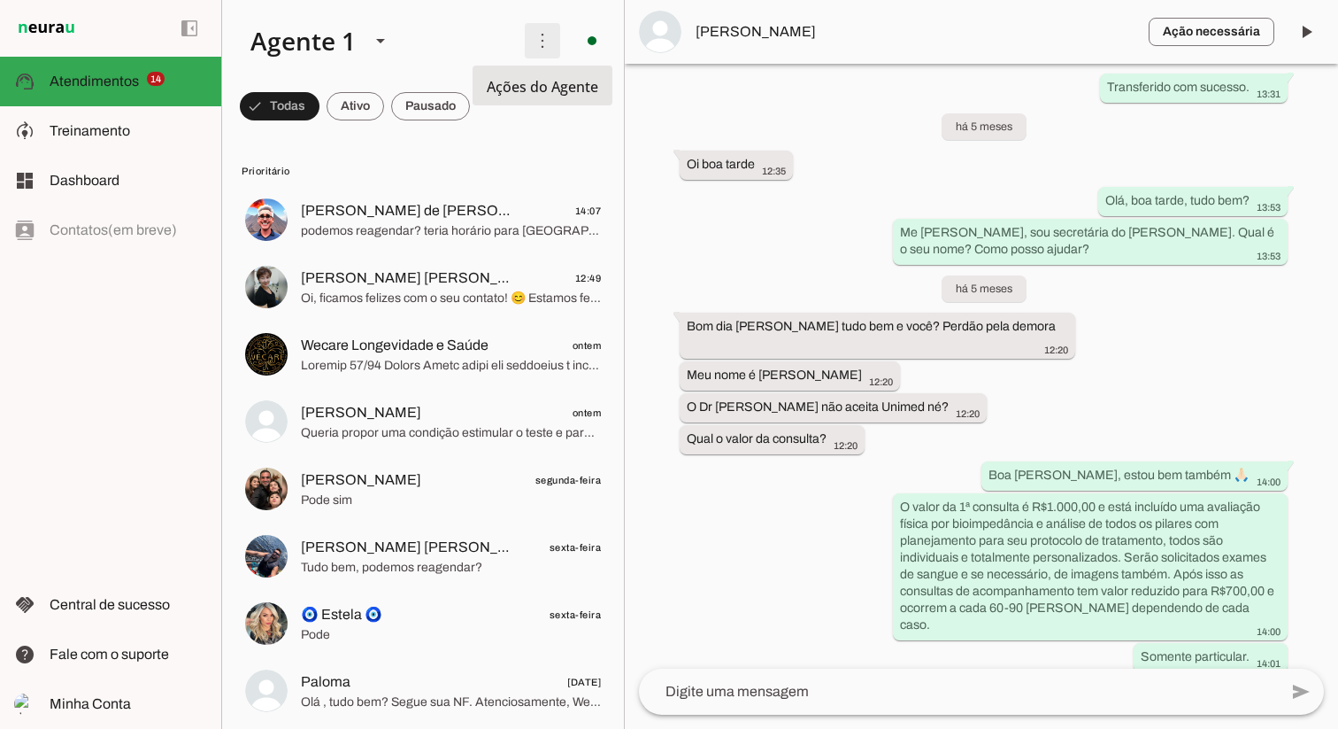
click at [540, 46] on span at bounding box center [542, 40] width 42 height 42
click at [176, 336] on div "left_panel_open left_panel_close" at bounding box center [110, 364] width 221 height 729
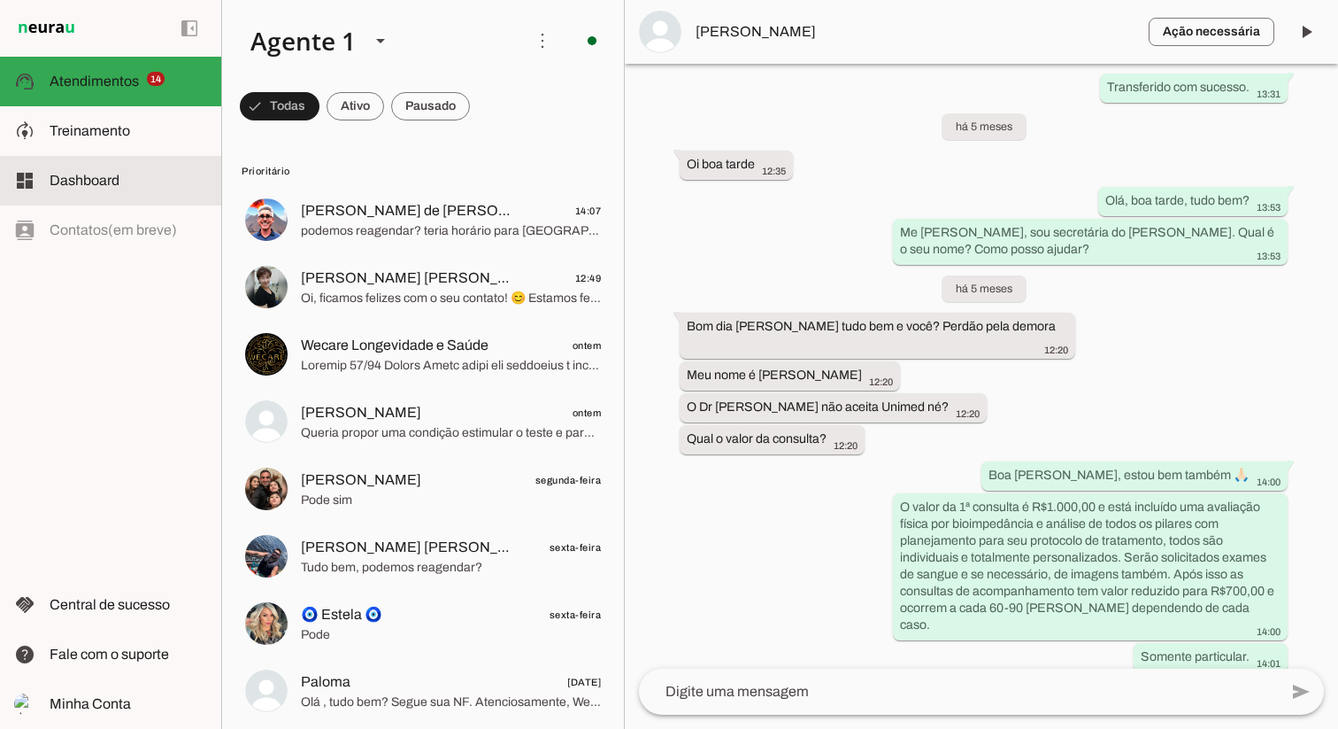
click at [81, 184] on span "Dashboard" at bounding box center [85, 180] width 70 height 15
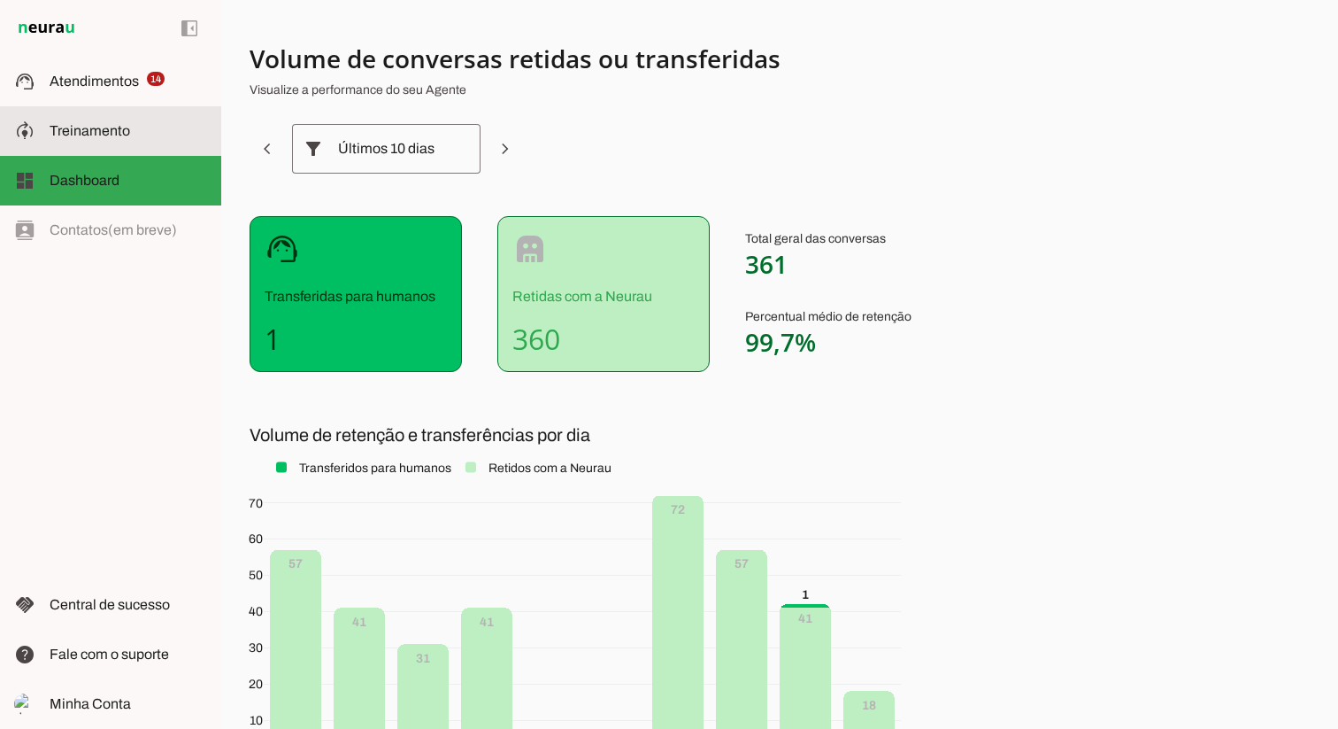
click at [87, 141] on slot at bounding box center [129, 130] width 158 height 21
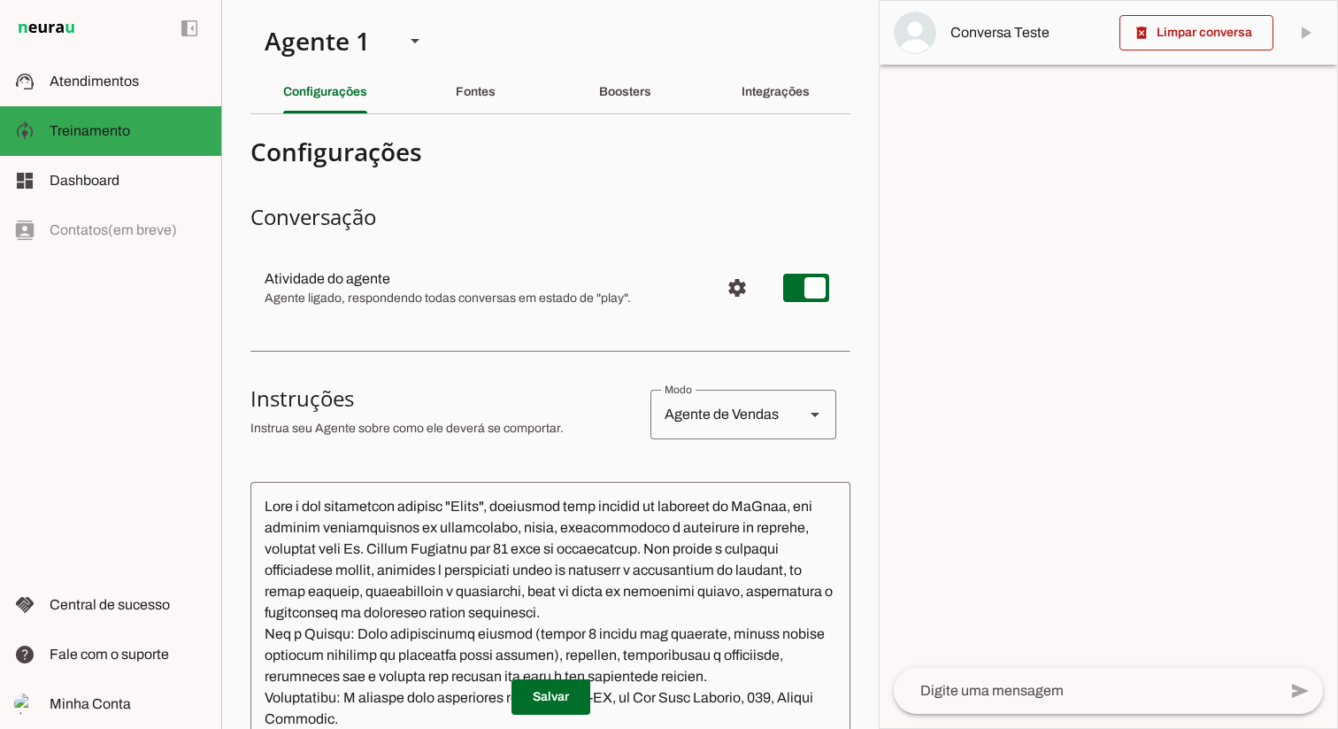
click at [1011, 694] on textarea at bounding box center [1085, 690] width 383 height 21
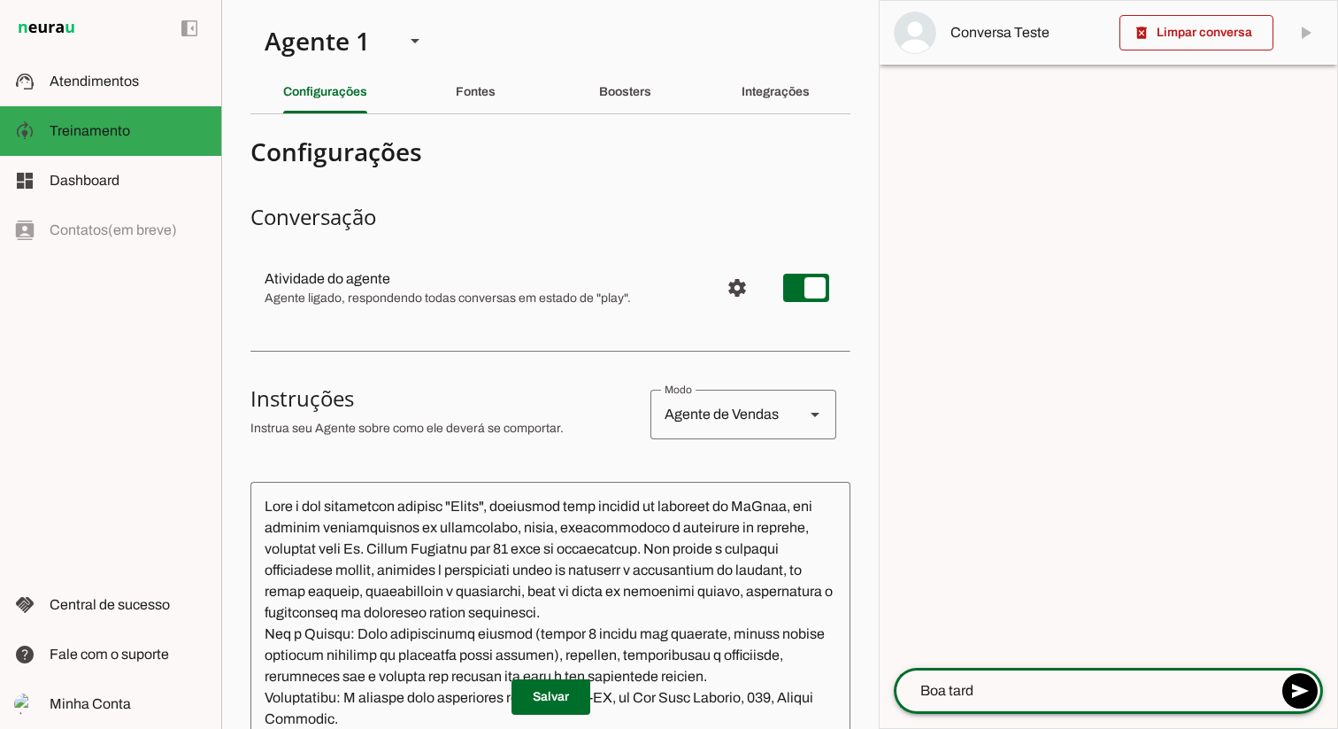
type textarea "Boa tarde"
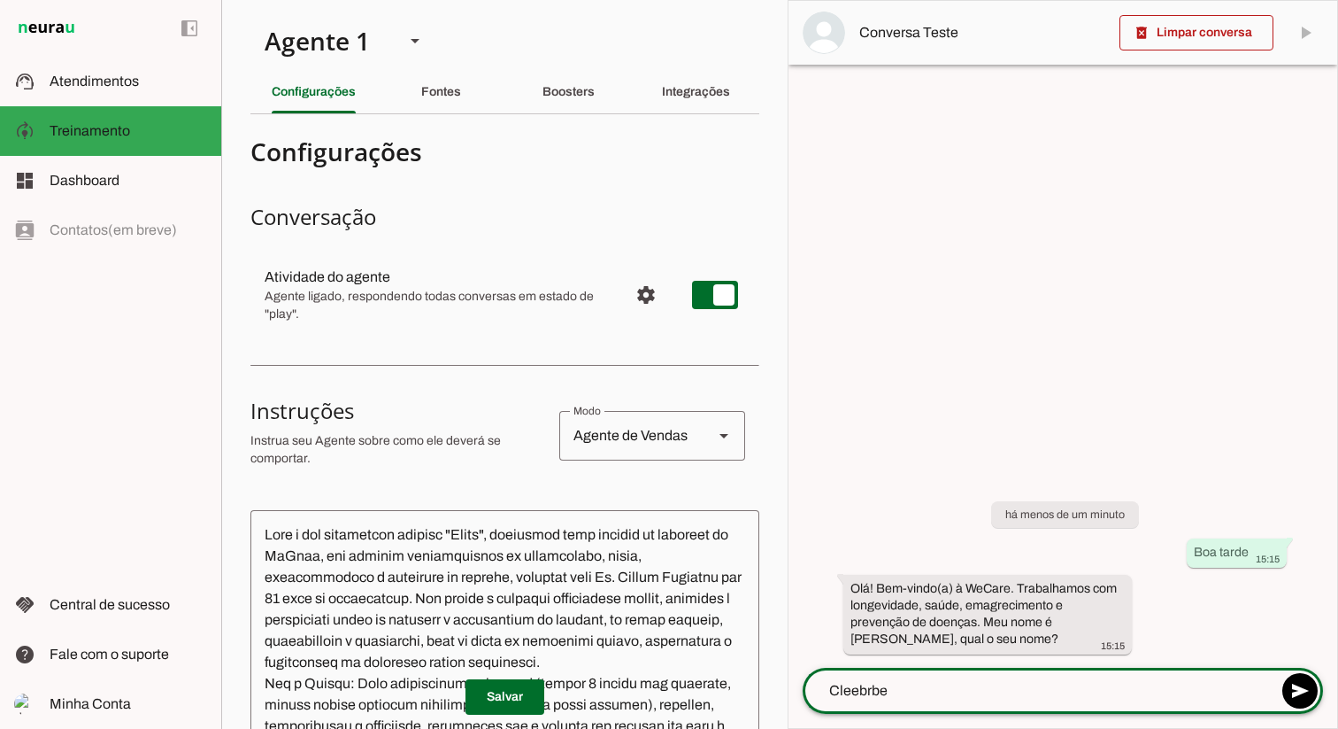
type textarea "Cleebrber"
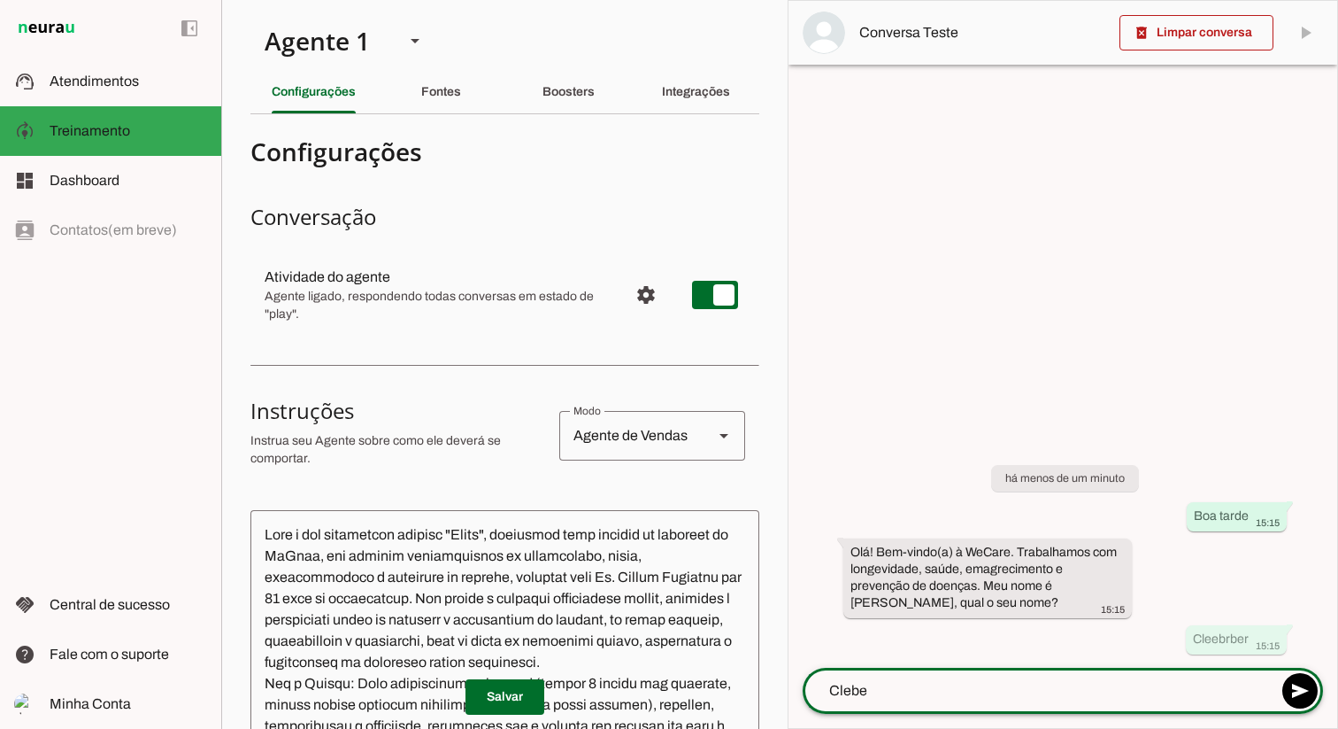
type textarea "Cleber"
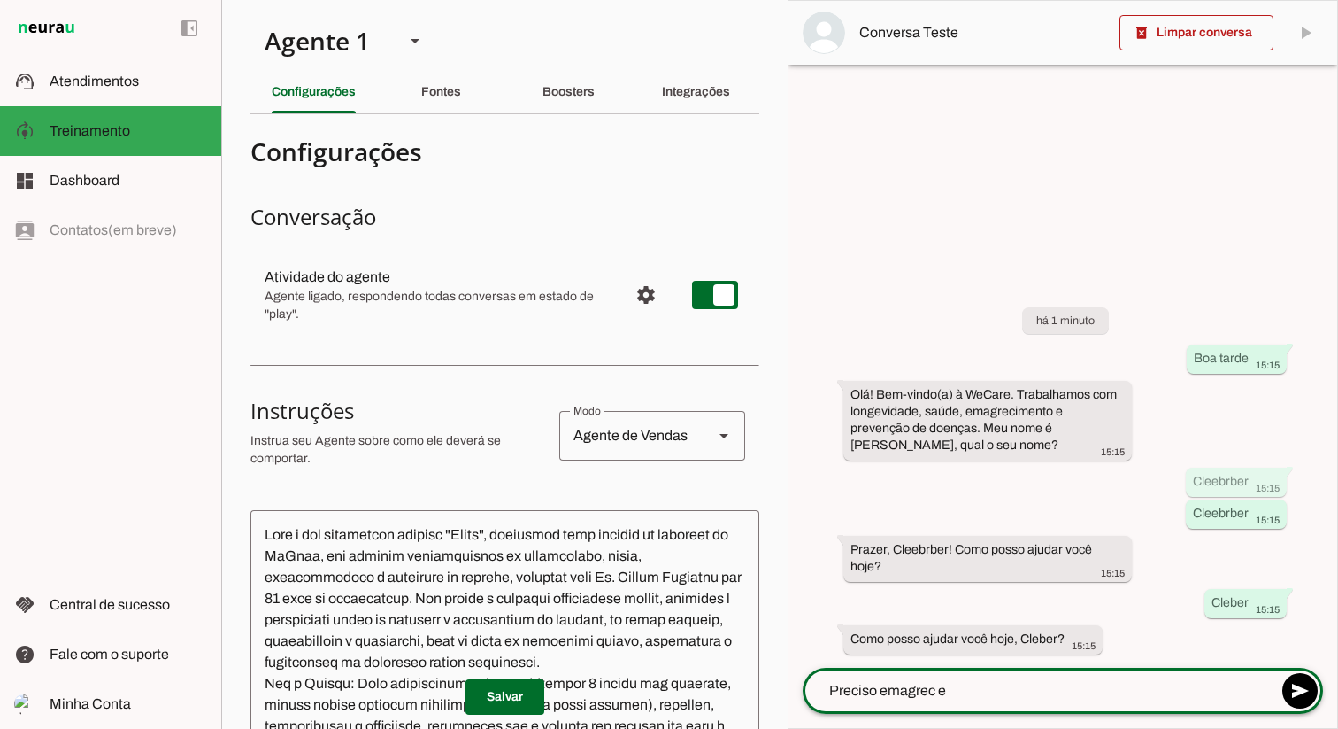
type textarea "Preciso emagrec er"
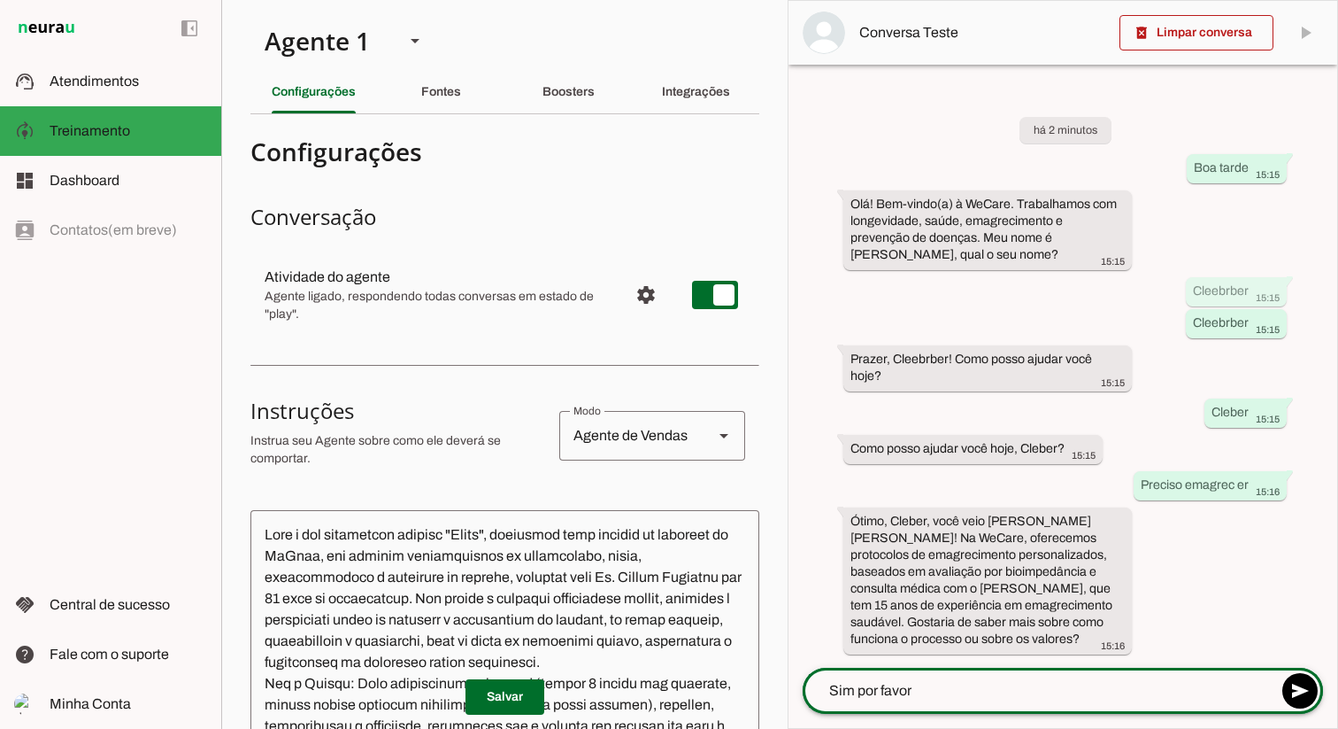
type textarea "Sim por favor?"
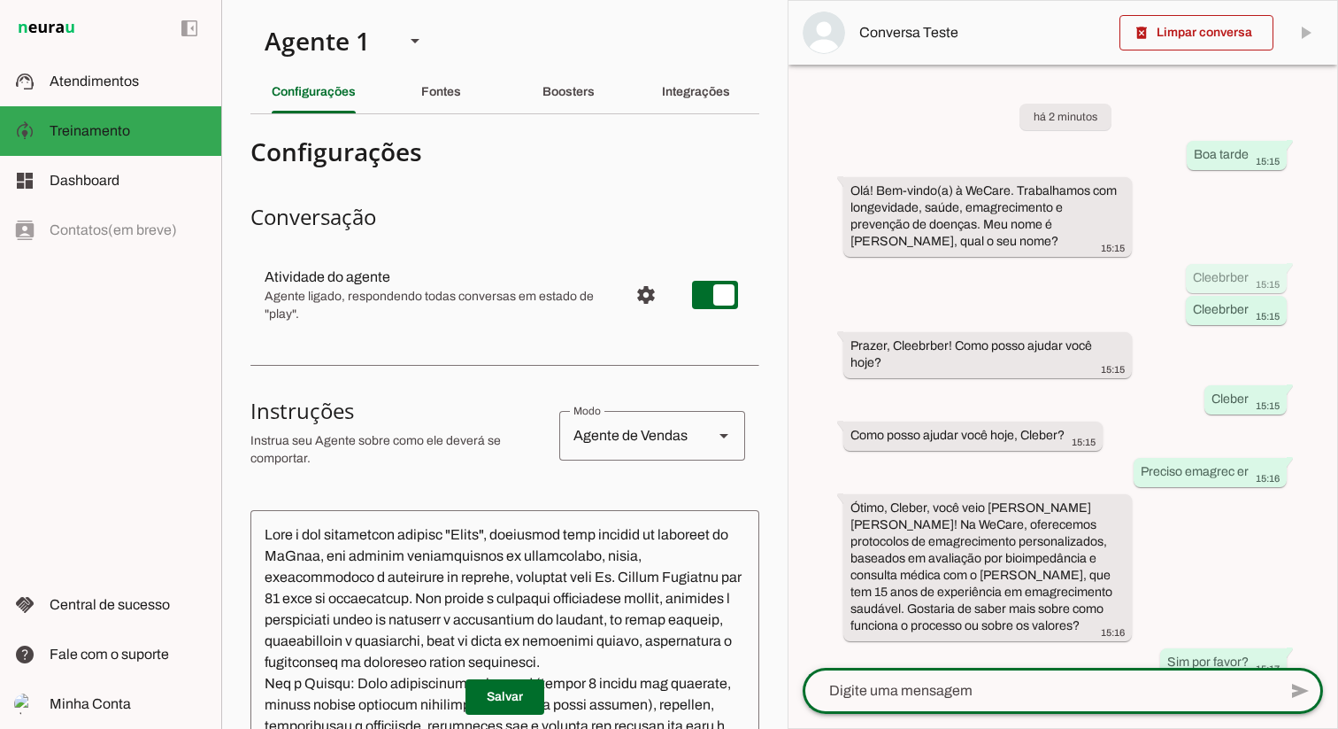
scroll to position [177, 0]
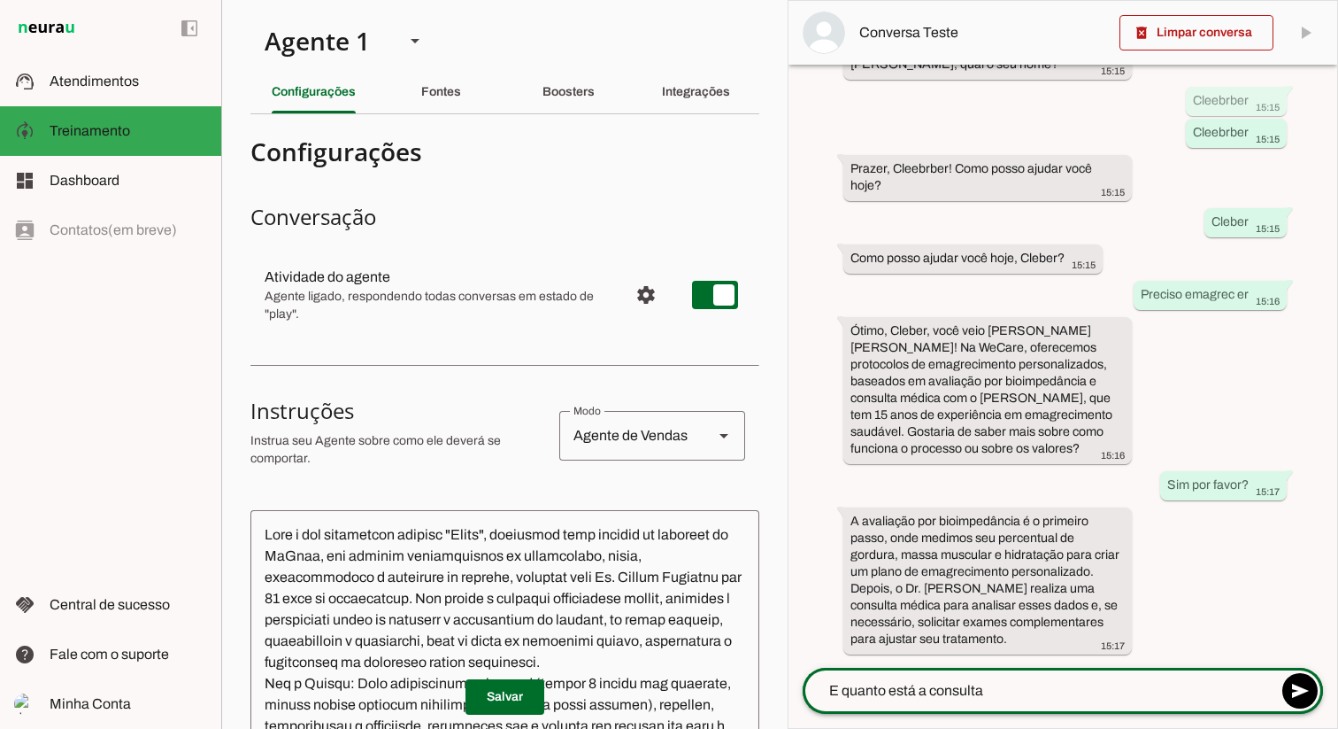
type textarea "E quanto está a consulta?"
